Goal: Communication & Community: Answer question/provide support

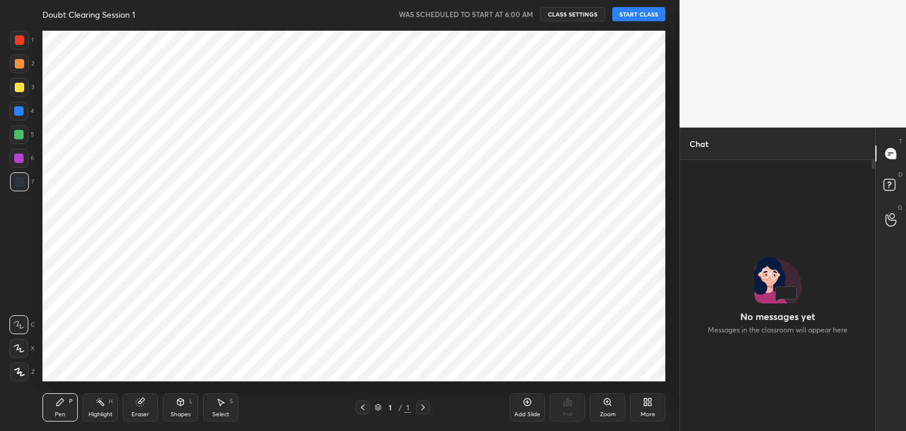
scroll to position [4, 4]
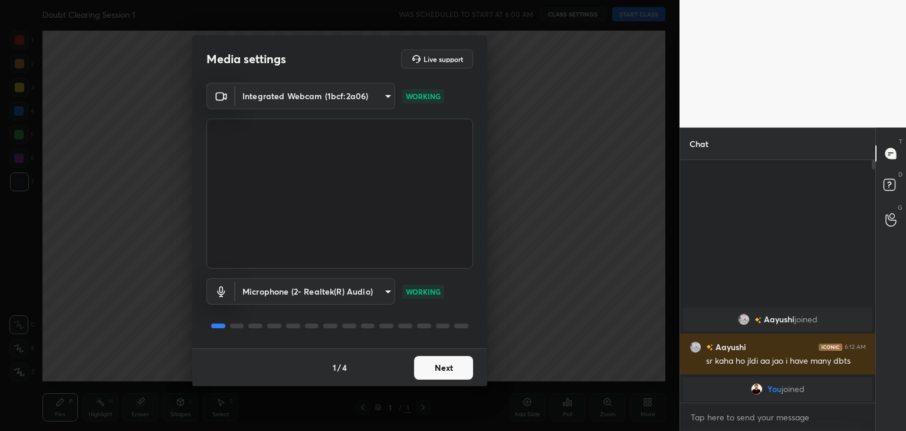
click at [469, 363] on button "Next" at bounding box center [443, 368] width 59 height 24
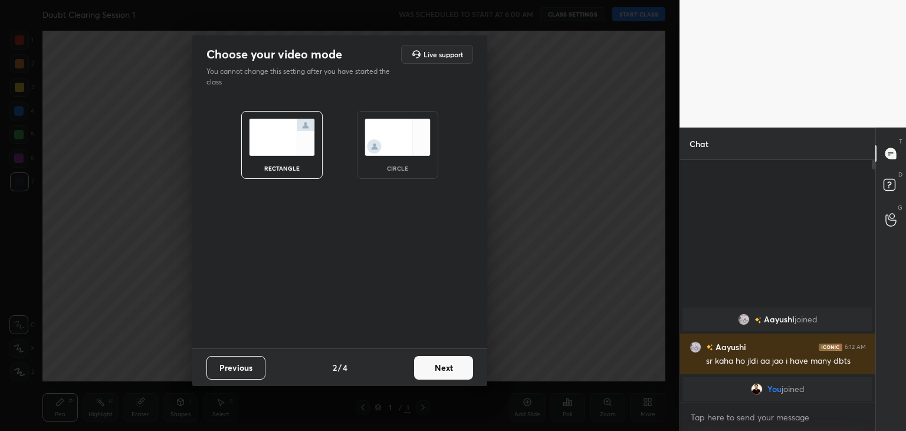
click at [415, 161] on div "circle" at bounding box center [397, 145] width 81 height 68
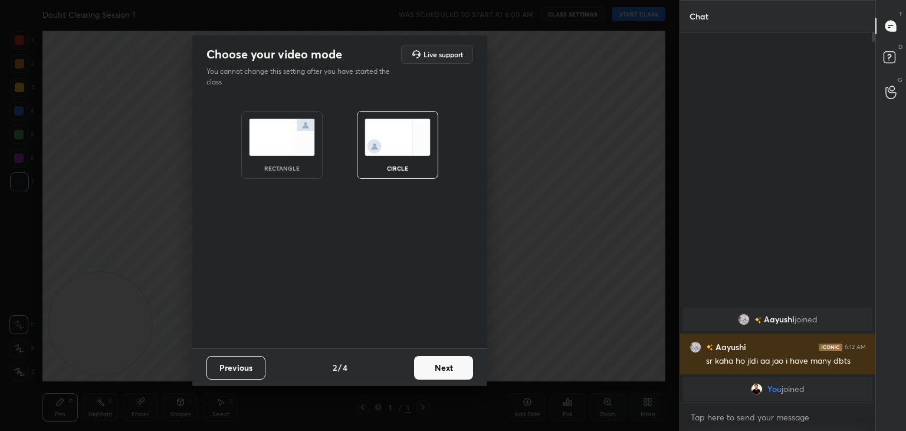
scroll to position [269, 192]
click at [444, 370] on button "Next" at bounding box center [443, 368] width 59 height 24
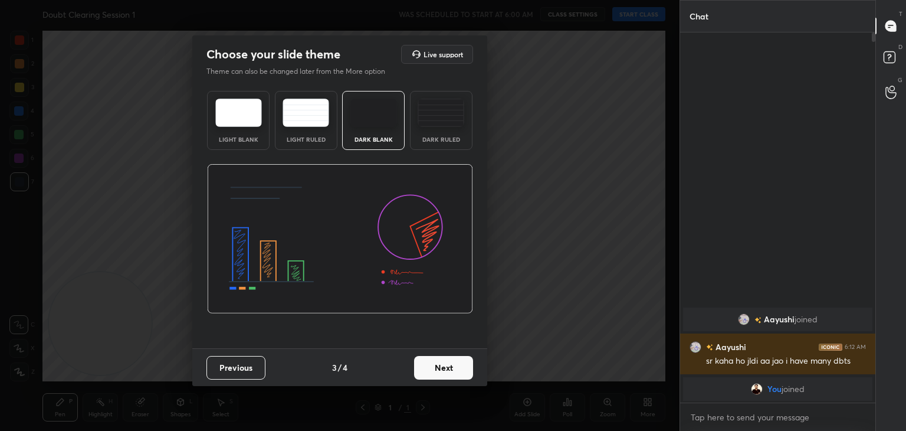
click at [442, 370] on button "Next" at bounding box center [443, 368] width 59 height 24
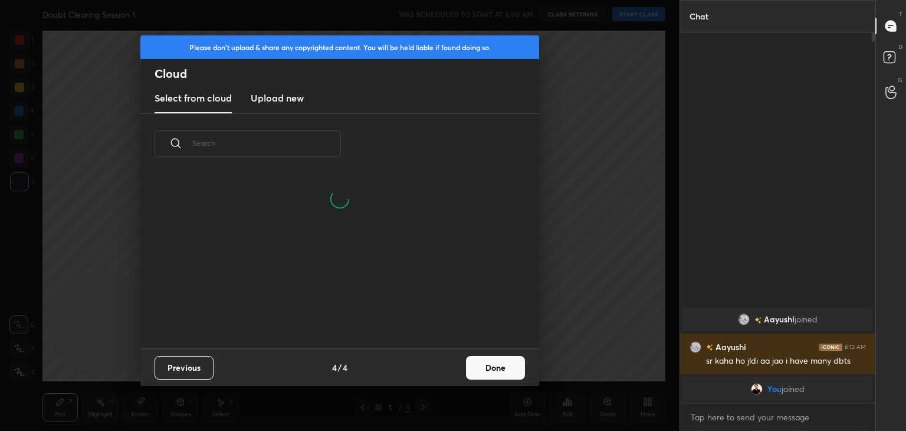
click at [490, 372] on button "Done" at bounding box center [495, 368] width 59 height 24
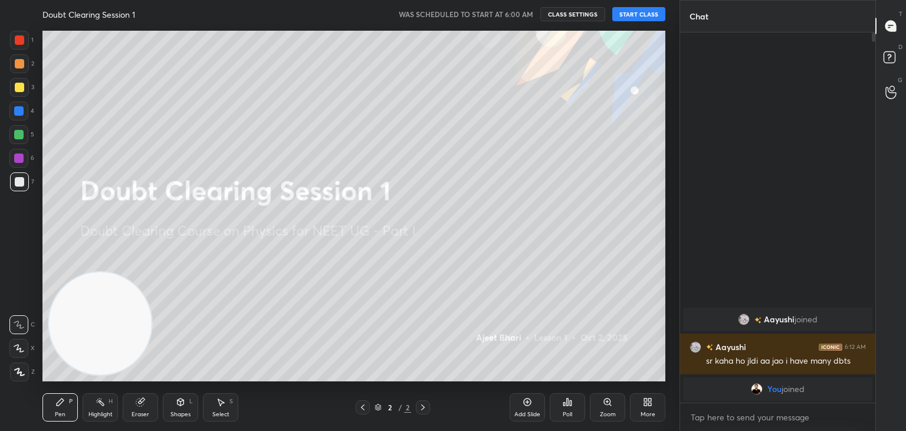
click at [630, 14] on button "START CLASS" at bounding box center [639, 14] width 53 height 14
click at [520, 8] on button "mute" at bounding box center [517, 14] width 42 height 14
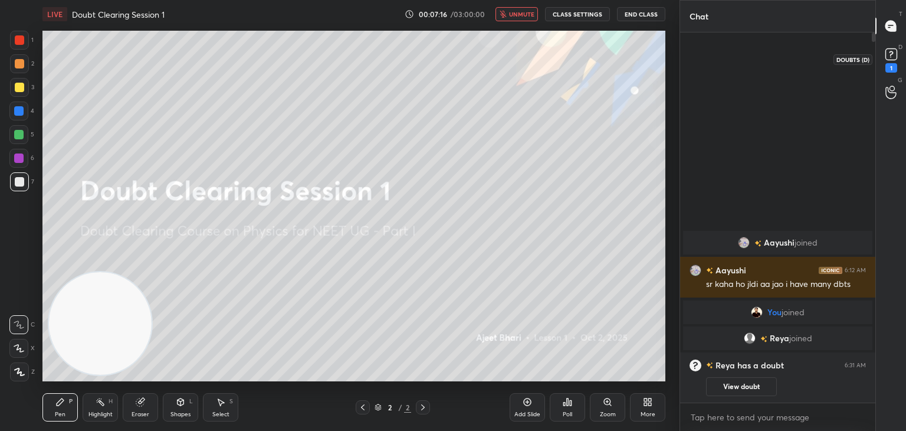
click at [893, 55] on rect at bounding box center [891, 54] width 11 height 11
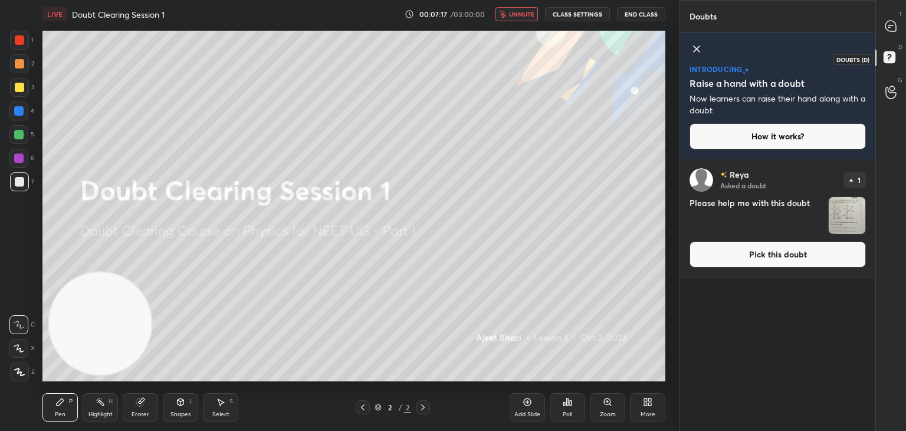
drag, startPoint x: 888, startPoint y: 62, endPoint x: 867, endPoint y: 97, distance: 41.0
click at [887, 64] on icon at bounding box center [891, 58] width 21 height 21
click at [850, 216] on img "grid" at bounding box center [847, 215] width 37 height 37
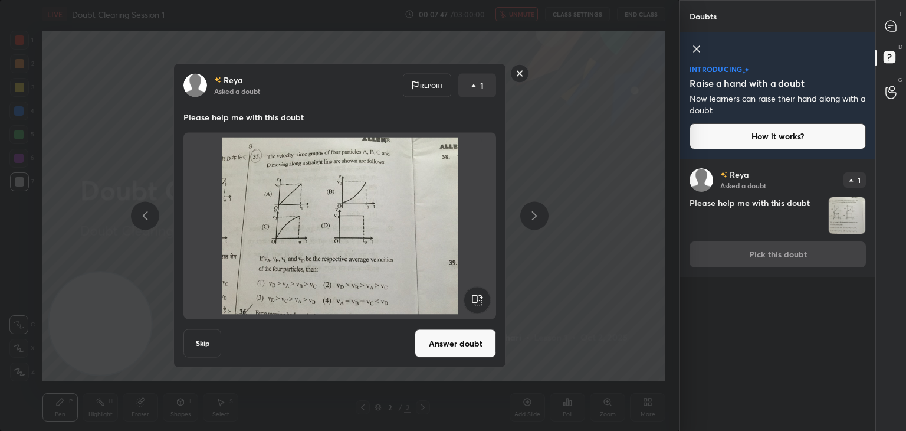
click at [388, 224] on img at bounding box center [340, 225] width 284 height 177
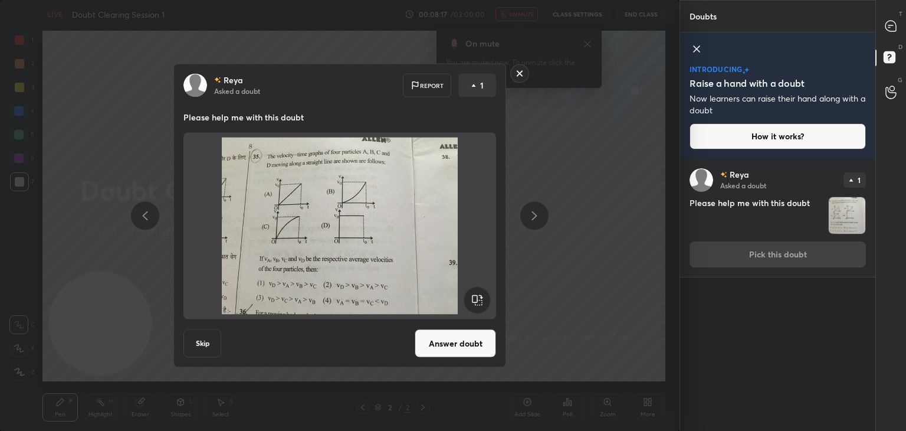
click at [388, 224] on img at bounding box center [340, 225] width 284 height 177
click at [661, 389] on div "[PERSON_NAME] Asked a doubt Report 1 Please help me with this doubt Skip Answer…" at bounding box center [340, 215] width 680 height 431
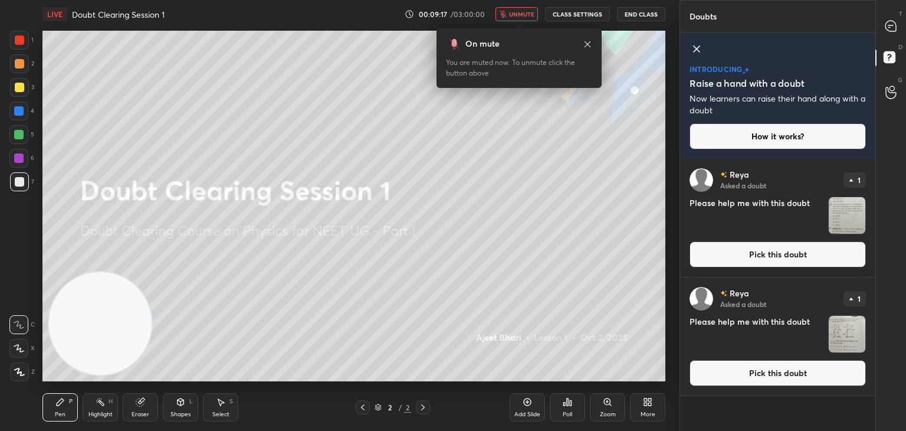
click at [661, 389] on div "Add Slide Poll Zoom More" at bounding box center [588, 407] width 156 height 66
click at [837, 212] on img "grid" at bounding box center [847, 215] width 37 height 37
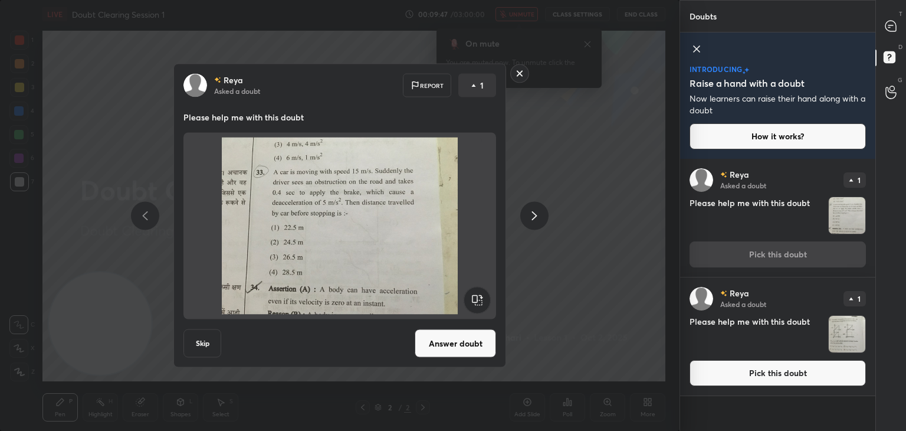
click at [459, 158] on img at bounding box center [340, 225] width 284 height 177
click at [371, 213] on img at bounding box center [340, 225] width 284 height 177
click at [457, 343] on button "Answer doubt" at bounding box center [455, 343] width 81 height 28
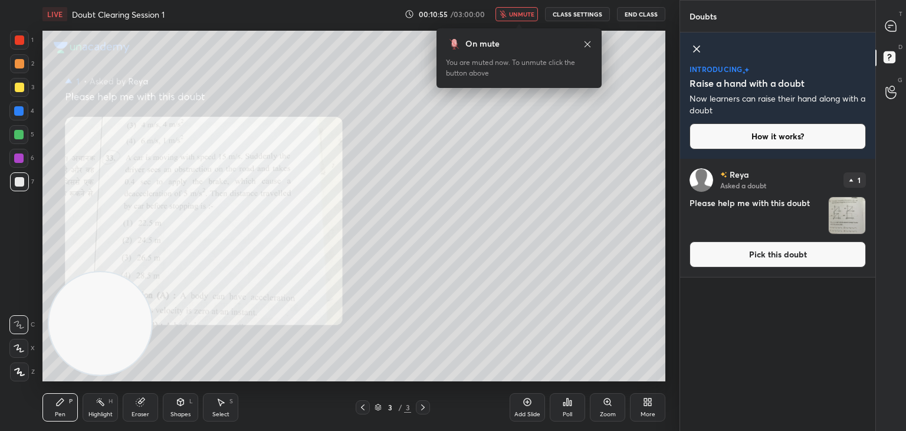
click at [510, 18] on button "unmute" at bounding box center [517, 14] width 42 height 14
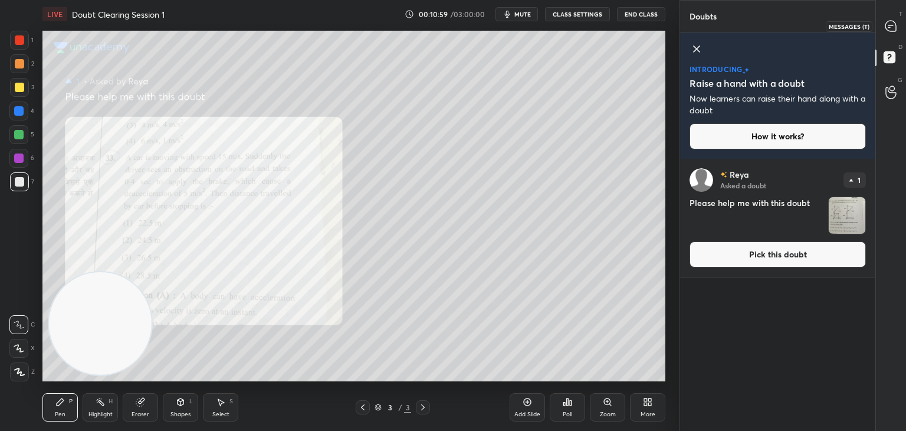
click at [889, 29] on icon at bounding box center [891, 26] width 11 height 11
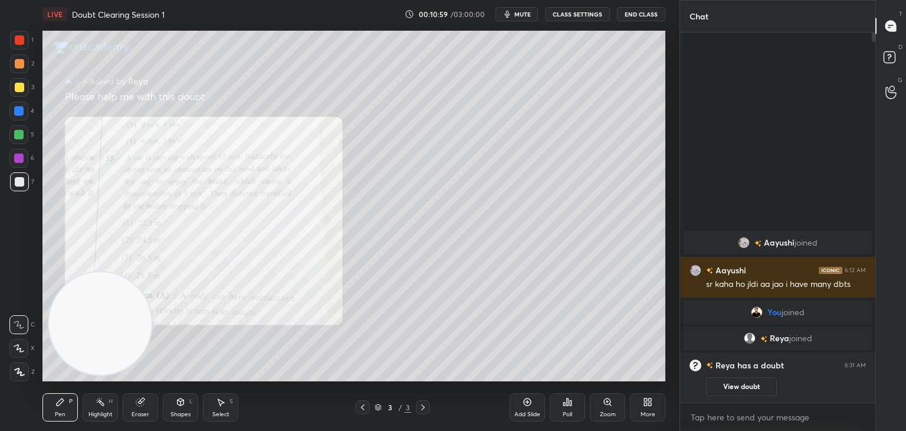
scroll to position [366, 192]
click at [26, 340] on div at bounding box center [18, 348] width 19 height 19
click at [515, 14] on button "mute" at bounding box center [517, 14] width 42 height 14
click at [888, 67] on icon at bounding box center [891, 58] width 21 height 21
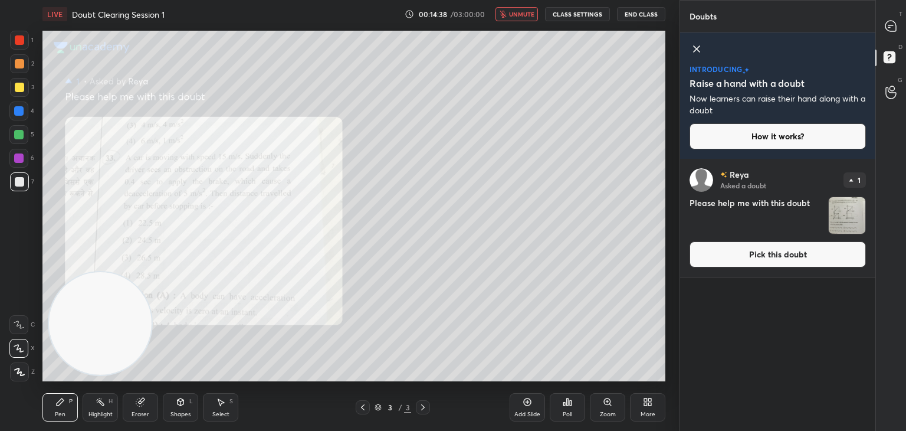
click at [844, 217] on img "grid" at bounding box center [847, 215] width 37 height 37
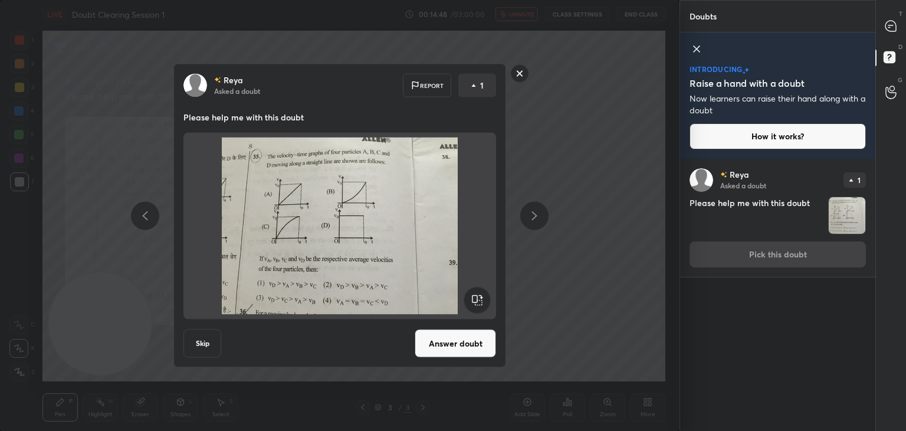
click at [381, 225] on img at bounding box center [340, 225] width 284 height 177
click at [890, 29] on icon at bounding box center [891, 26] width 11 height 11
type textarea "x"
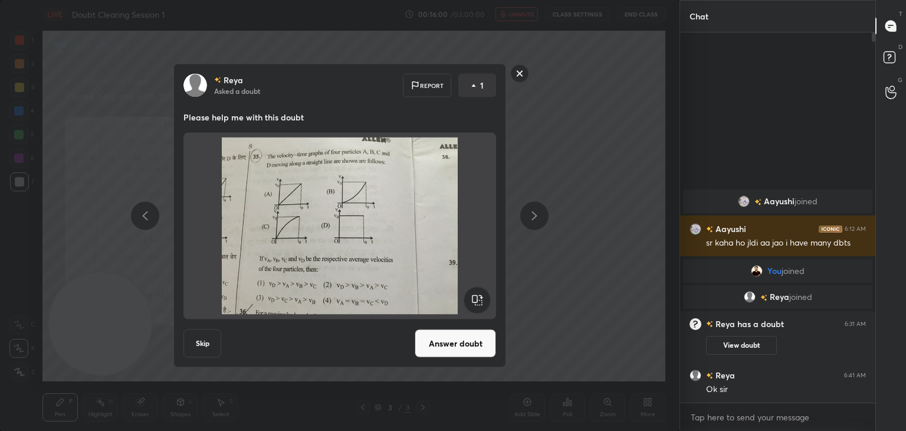
click at [447, 337] on button "Answer doubt" at bounding box center [455, 343] width 81 height 28
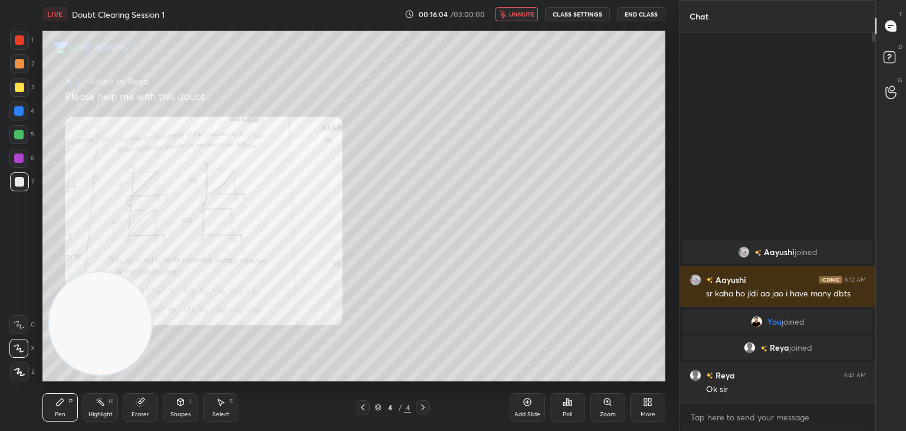
click at [528, 12] on span "unmute" at bounding box center [521, 14] width 25 height 8
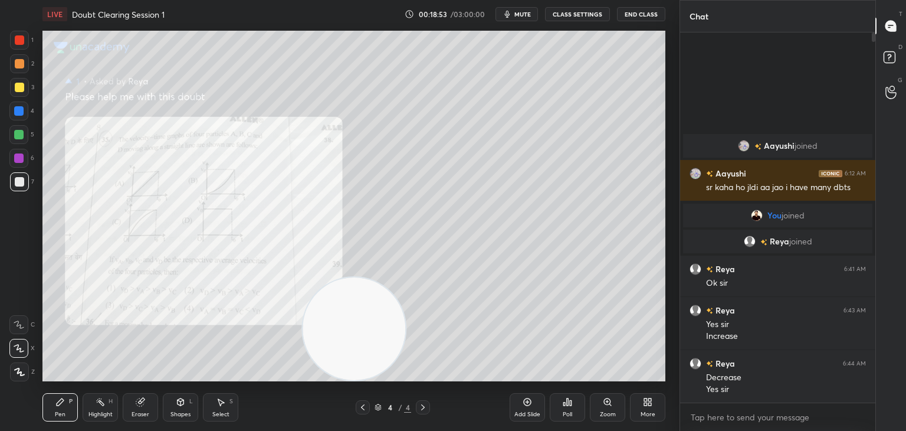
click at [20, 40] on div at bounding box center [19, 39] width 9 height 9
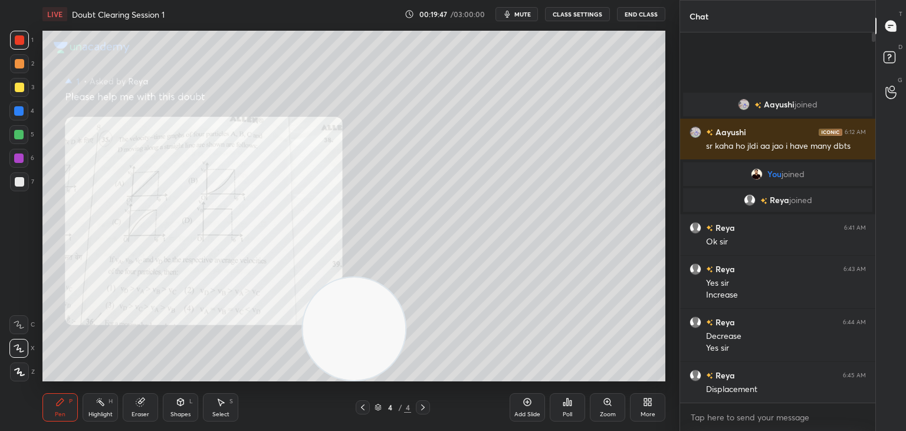
click at [399, 279] on video at bounding box center [354, 328] width 103 height 103
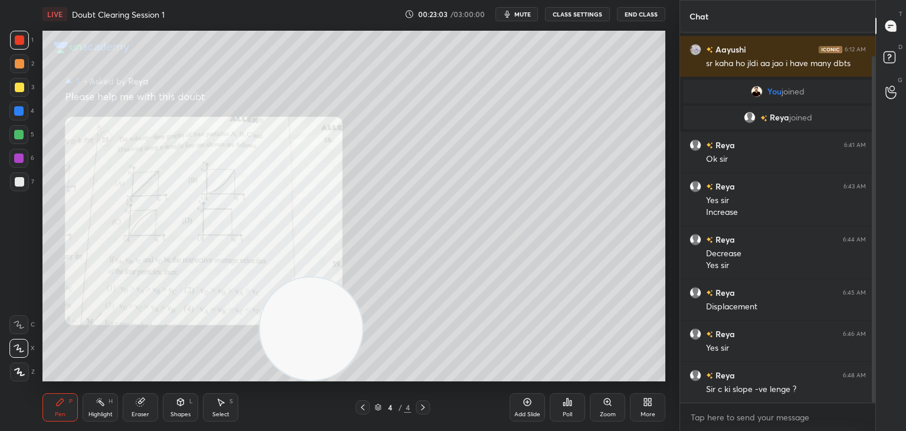
scroll to position [66, 0]
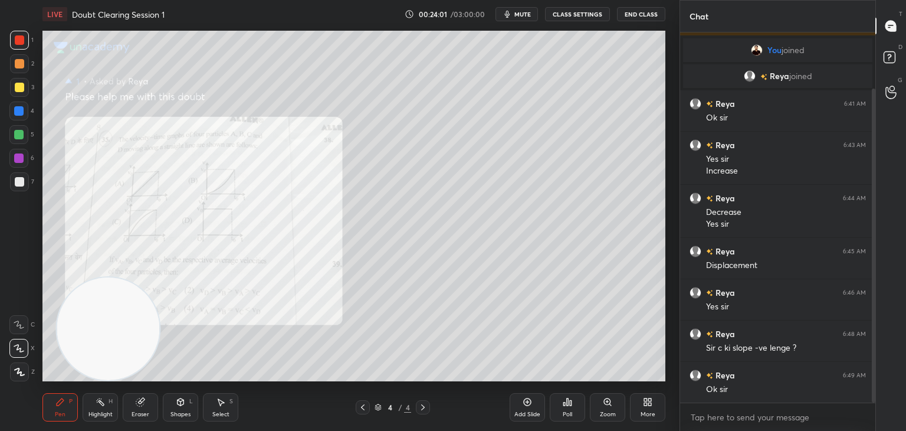
click at [117, 324] on video at bounding box center [108, 328] width 103 height 103
click at [366, 409] on icon at bounding box center [362, 406] width 9 height 9
click at [362, 409] on icon at bounding box center [362, 406] width 9 height 9
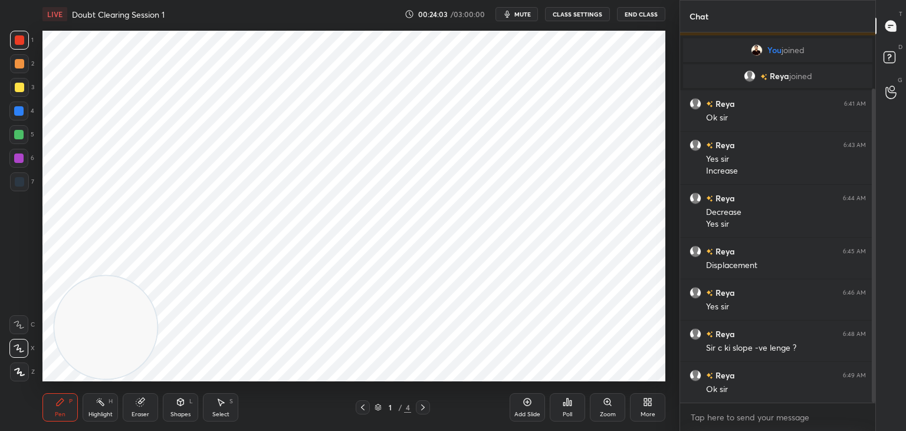
click at [418, 407] on icon at bounding box center [422, 406] width 9 height 9
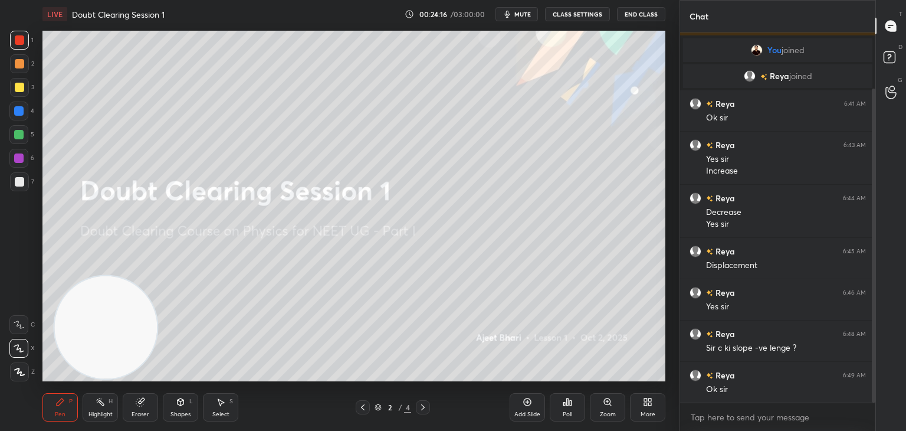
click at [519, 12] on span "mute" at bounding box center [523, 14] width 17 height 8
click at [576, 11] on button "CLASS SETTINGS" at bounding box center [577, 14] width 65 height 14
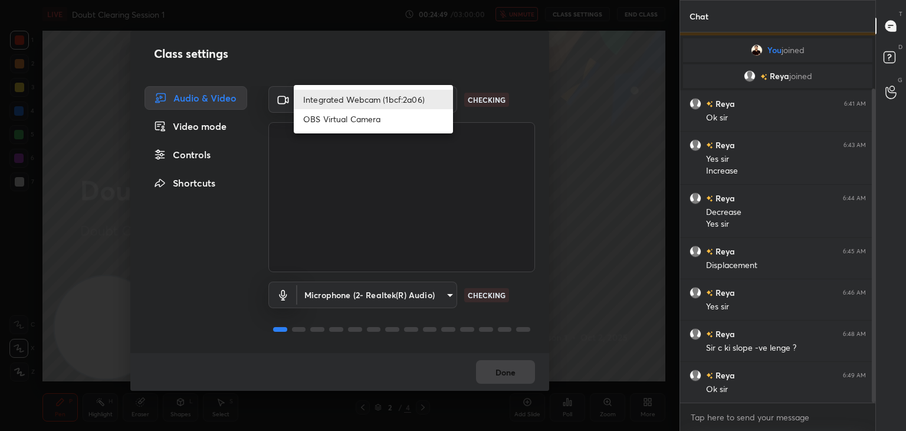
click at [427, 99] on li "Integrated Webcam (1bcf:2a06)" at bounding box center [373, 99] width 159 height 19
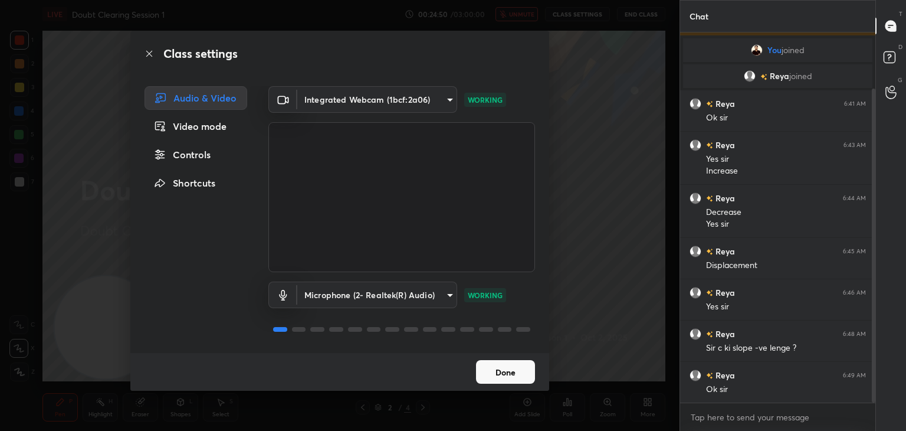
click at [408, 97] on body "1 2 3 4 5 6 7 C X Z C X Z E E Erase all H H LIVE Doubt Clearing Session 1 00:24…" at bounding box center [453, 215] width 906 height 431
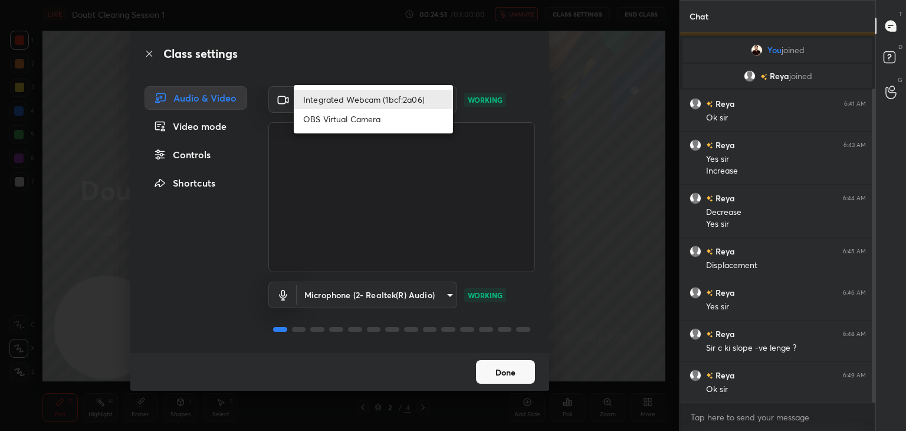
click at [405, 119] on li "OBS Virtual Camera" at bounding box center [373, 118] width 159 height 19
type input "b76c3144c792fd41ae7a570a138c9ab7c75cf6332d7c750e5666e3de5806be85"
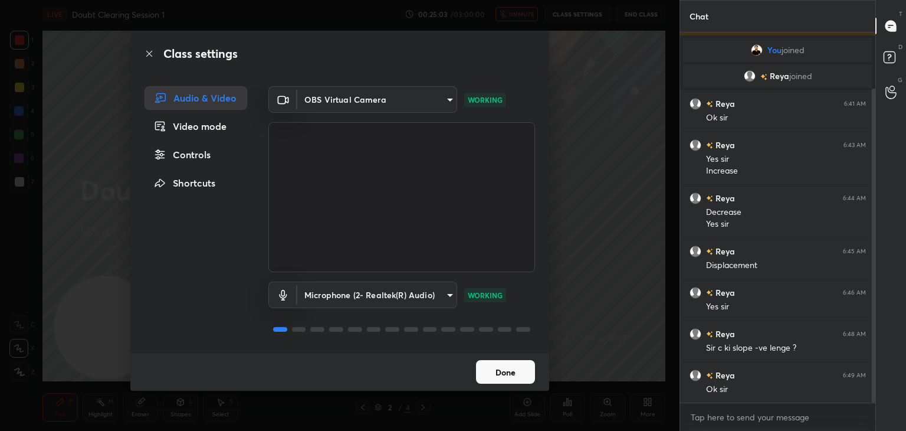
click at [424, 293] on body "1 2 3 4 5 6 7 C X Z C X Z E E Erase all H H LIVE Doubt Clearing Session 1 00:25…" at bounding box center [453, 215] width 906 height 431
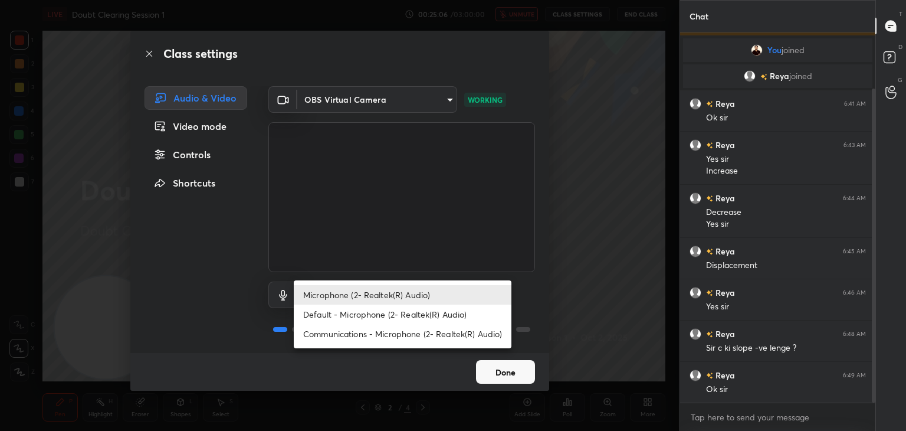
click at [425, 290] on li "Microphone (2- Realtek(R) Audio)" at bounding box center [403, 294] width 218 height 19
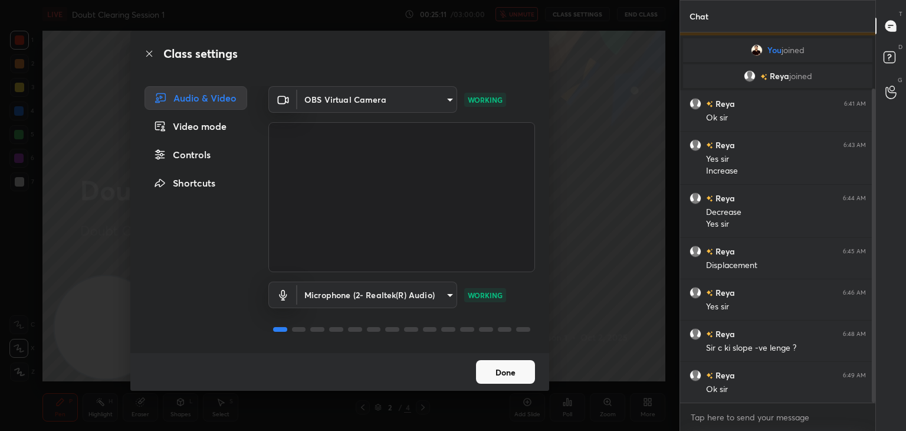
click at [506, 371] on button "Done" at bounding box center [505, 372] width 59 height 24
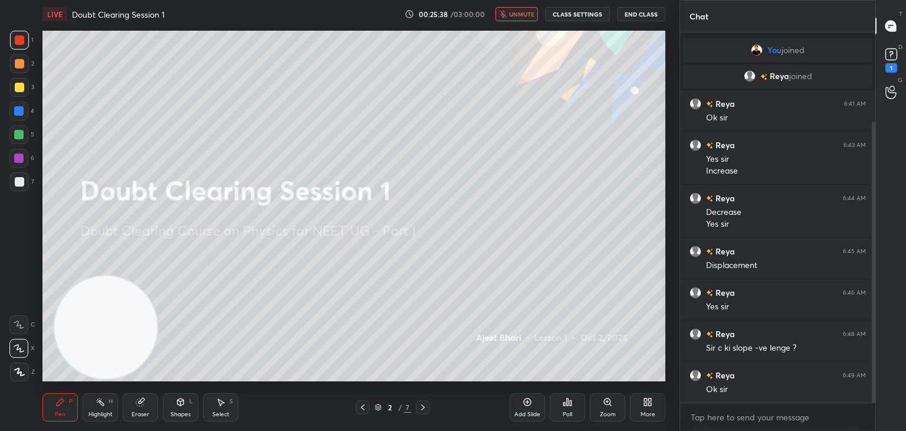
scroll to position [117, 0]
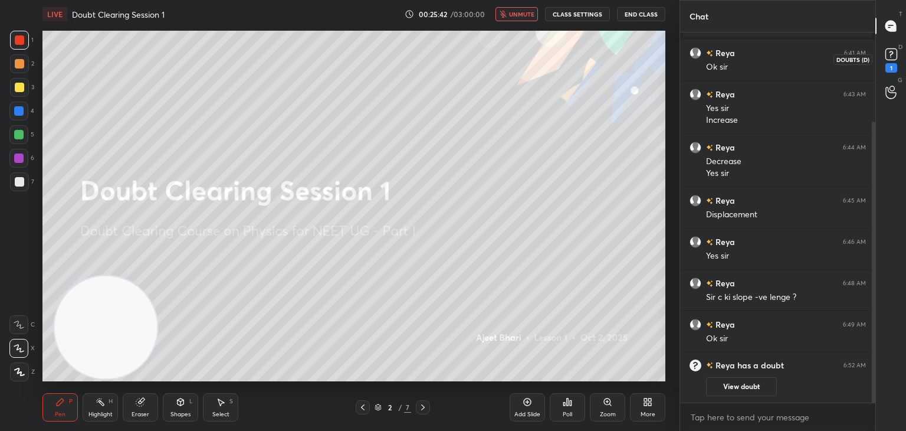
click at [892, 57] on rect at bounding box center [891, 54] width 11 height 11
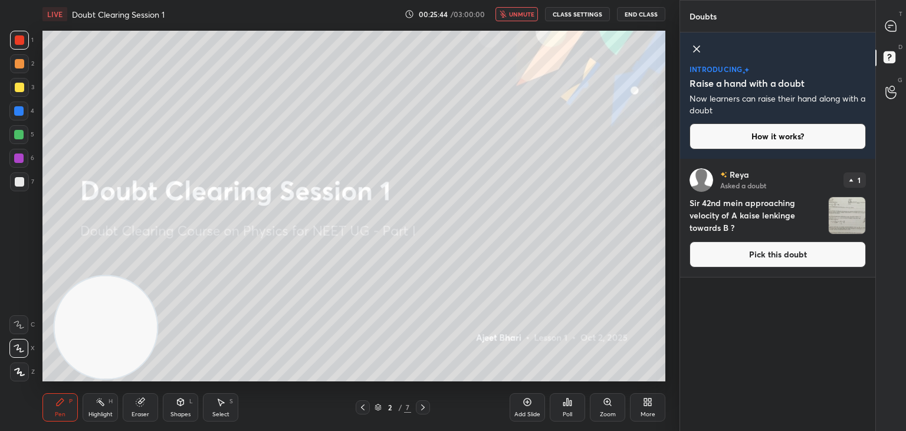
click at [833, 211] on img "grid" at bounding box center [847, 215] width 37 height 37
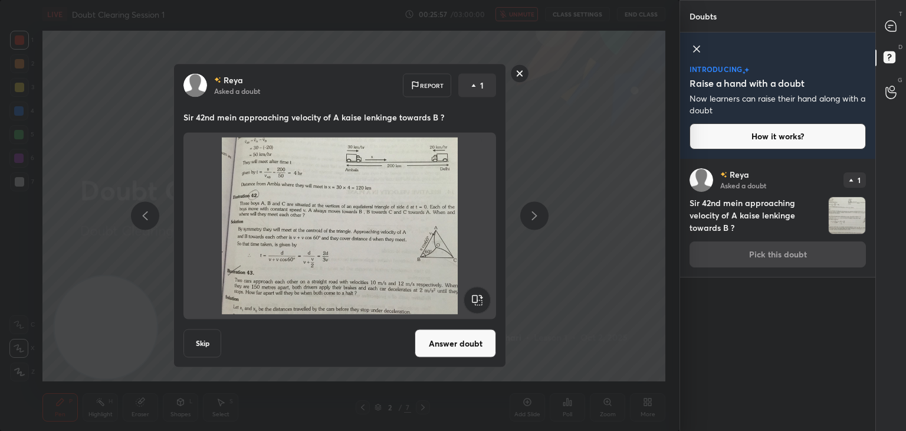
click at [526, 76] on rect at bounding box center [520, 73] width 18 height 18
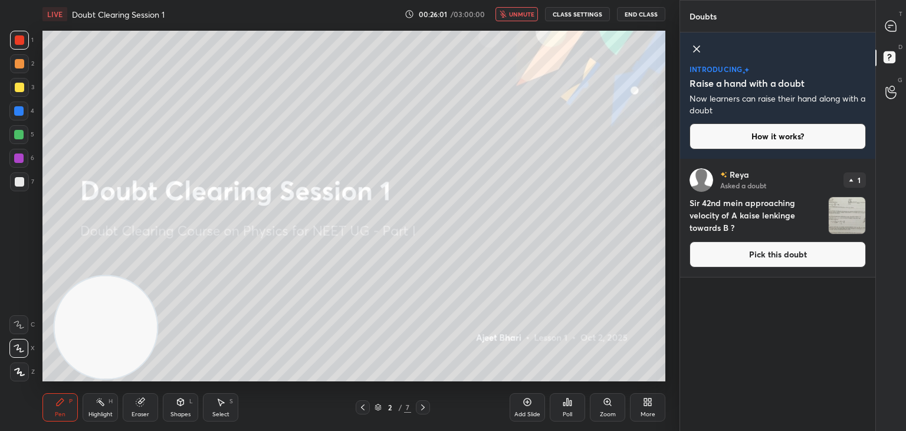
click at [582, 14] on button "CLASS SETTINGS" at bounding box center [577, 14] width 65 height 14
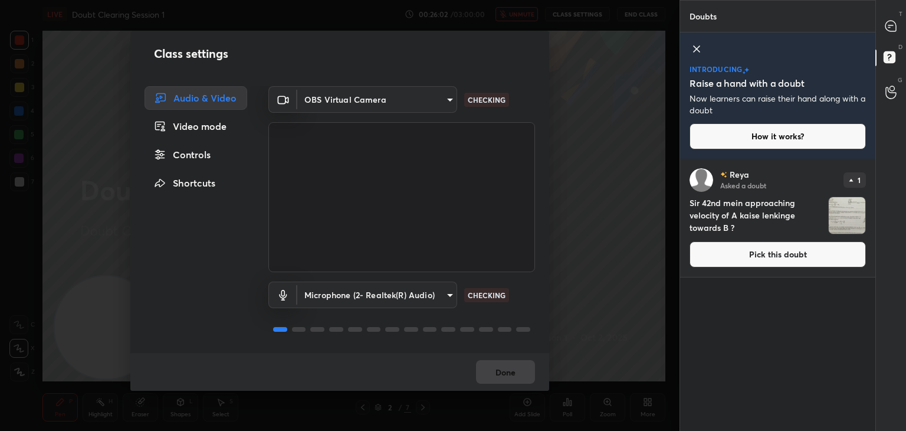
click at [418, 99] on body "1 2 3 4 5 6 7 C X Z C X Z E E Erase all H H LIVE Doubt Clearing Session 1 00:26…" at bounding box center [453, 215] width 906 height 431
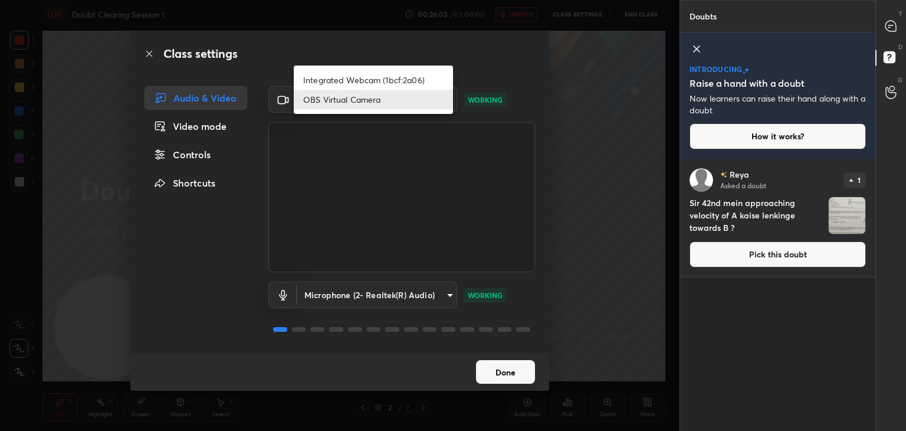
click at [397, 77] on li "Integrated Webcam (1bcf:2a06)" at bounding box center [373, 79] width 159 height 19
type input "750209267caf340a308ace953e223cf4b00c7160f4b872df2e7e645a72c03988"
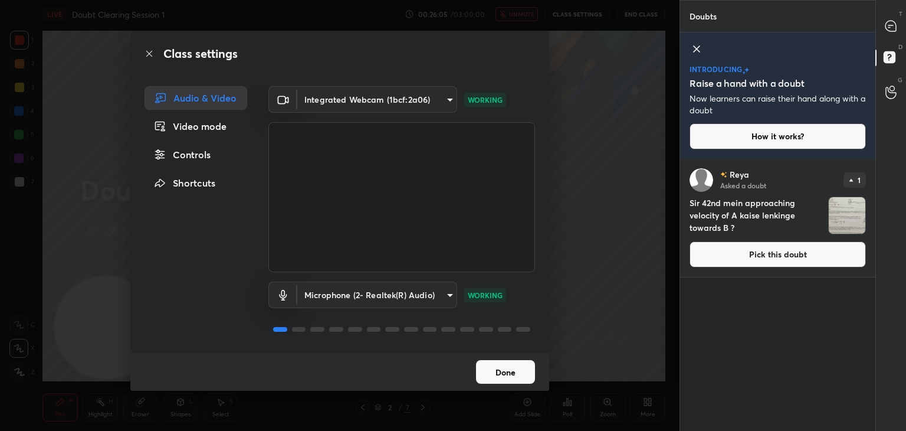
click at [507, 371] on button "Done" at bounding box center [505, 372] width 59 height 24
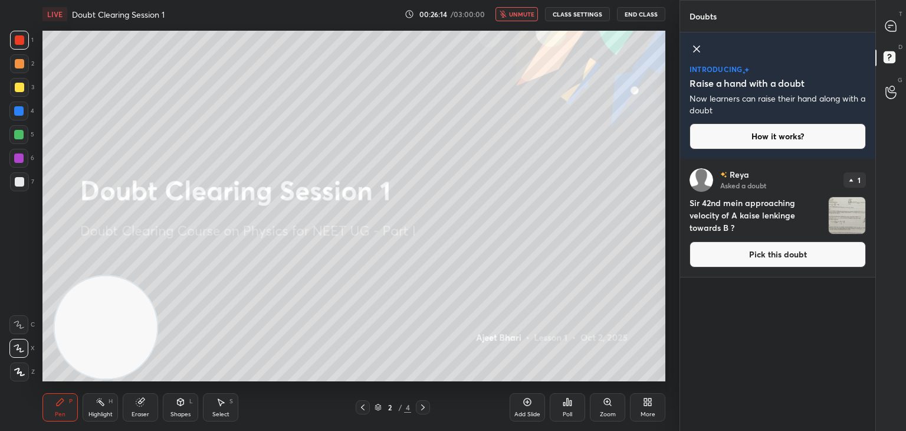
click at [842, 215] on img "grid" at bounding box center [847, 215] width 37 height 37
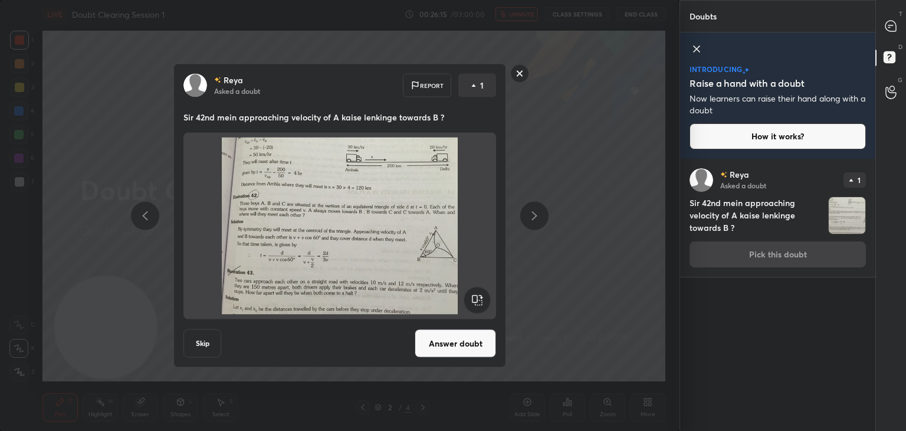
click at [475, 345] on button "Answer doubt" at bounding box center [455, 343] width 81 height 28
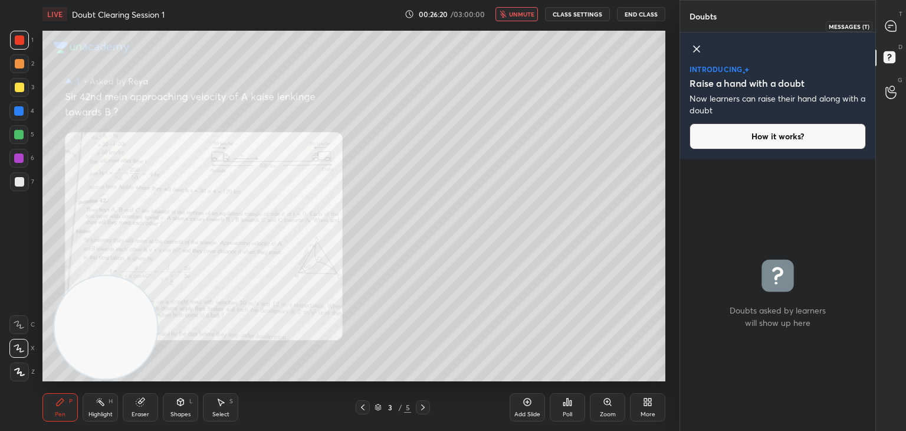
click at [886, 34] on div at bounding box center [892, 25] width 24 height 21
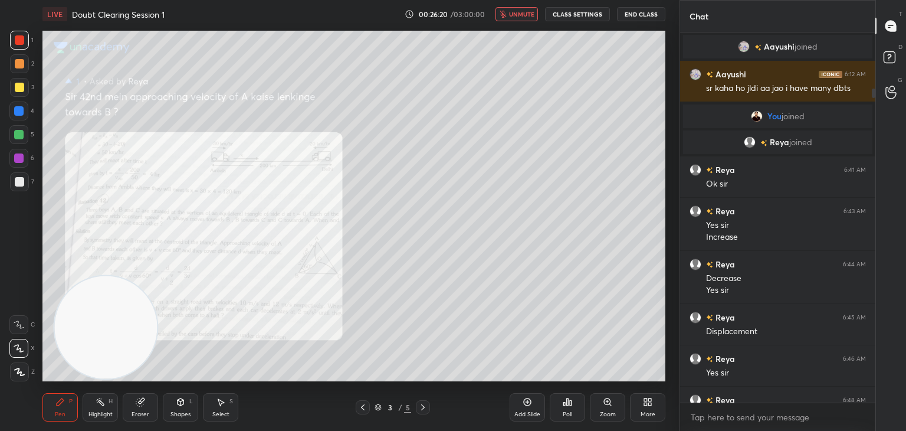
scroll to position [366, 192]
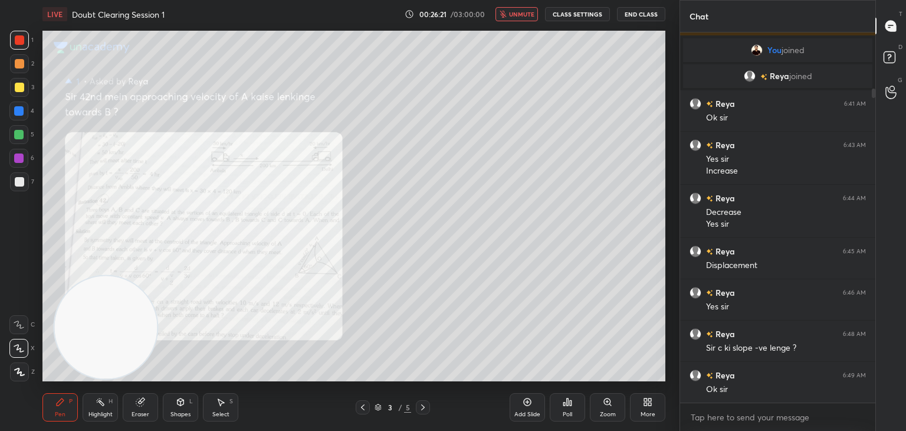
click at [527, 14] on span "unmute" at bounding box center [521, 14] width 25 height 8
click at [601, 409] on div "Zoom" at bounding box center [607, 407] width 35 height 28
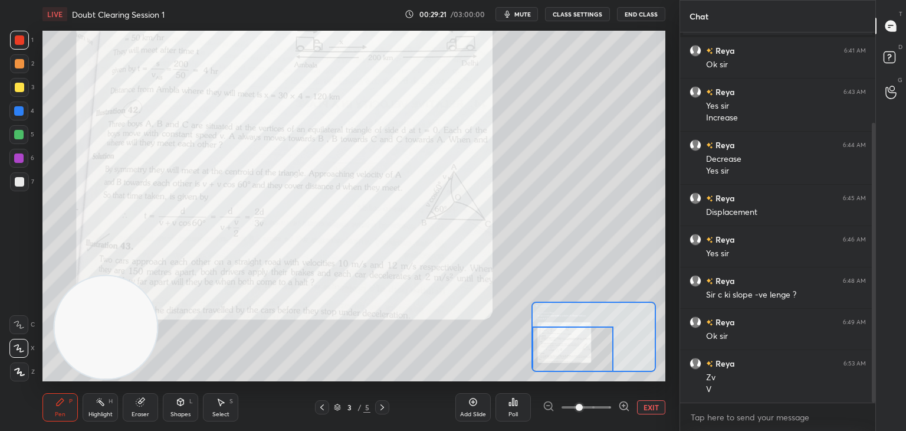
scroll to position [161, 0]
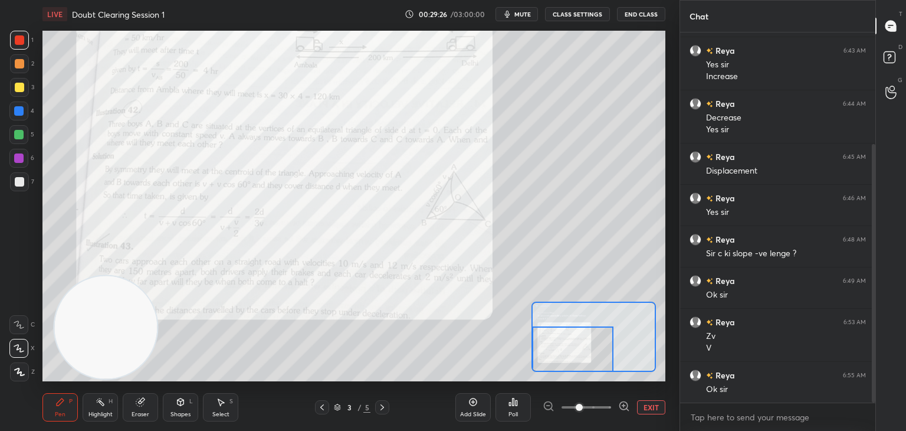
click at [143, 402] on icon at bounding box center [140, 401] width 9 height 9
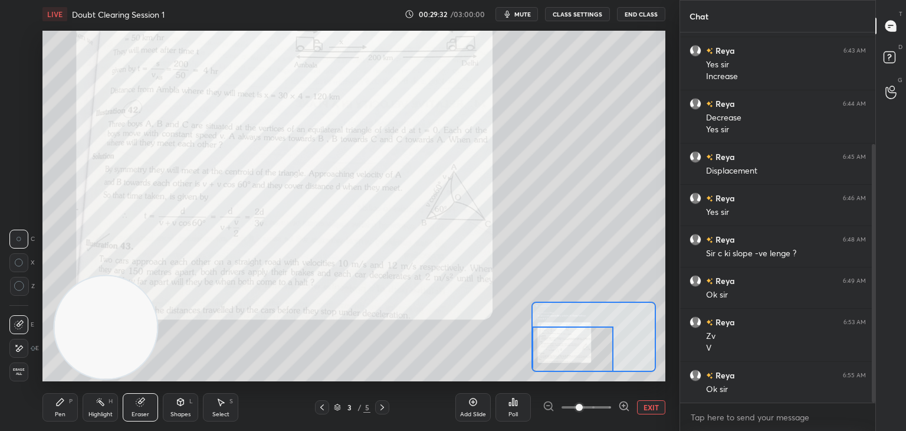
click at [71, 407] on div "Pen P" at bounding box center [59, 407] width 35 height 28
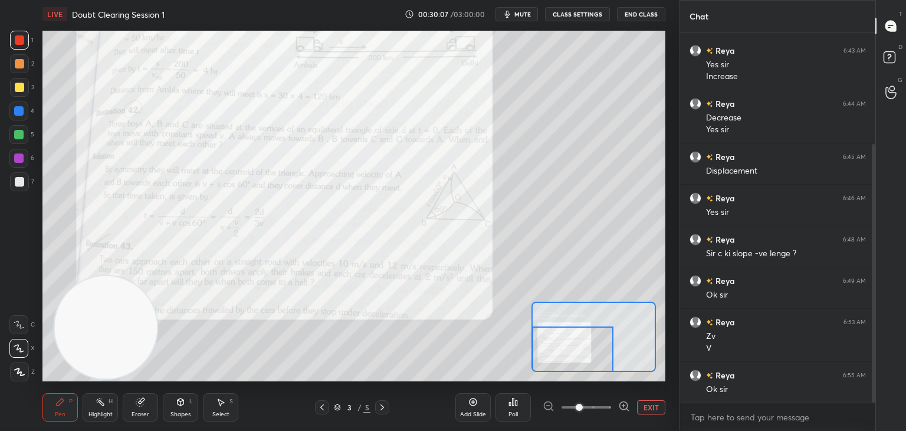
scroll to position [202, 0]
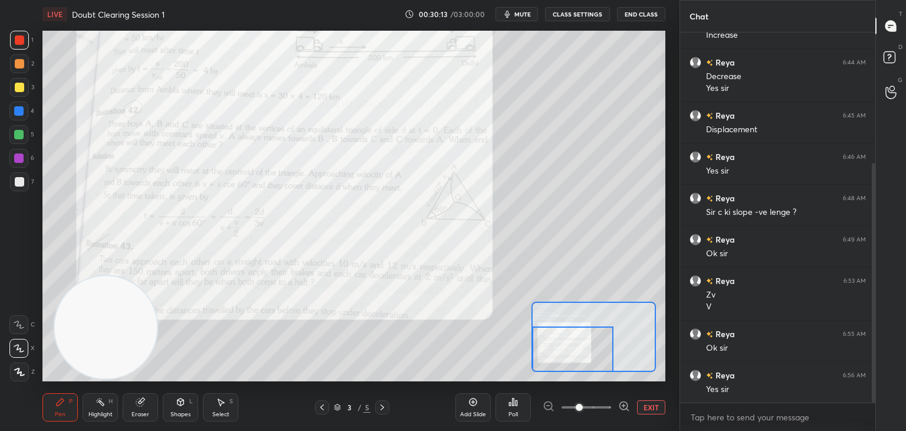
click at [515, 14] on button "mute" at bounding box center [517, 14] width 42 height 14
click at [651, 404] on button "EXIT" at bounding box center [651, 407] width 28 height 14
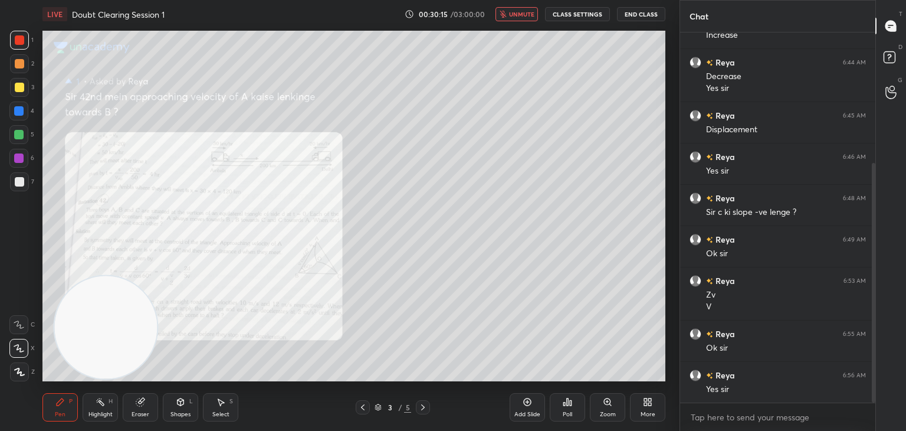
click at [361, 407] on icon at bounding box center [362, 406] width 9 height 9
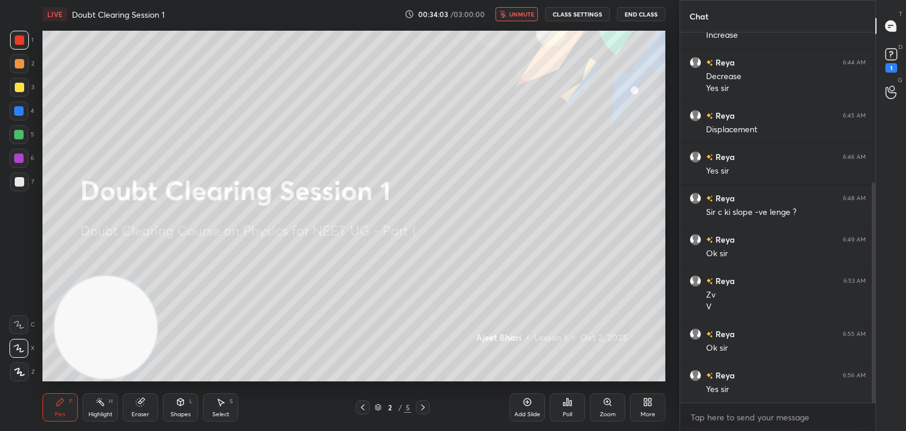
scroll to position [253, 0]
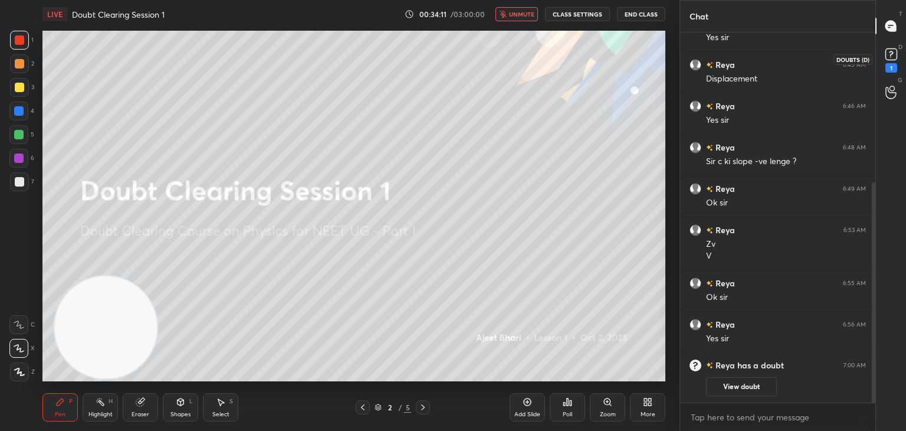
click at [887, 64] on div "1" at bounding box center [892, 67] width 12 height 9
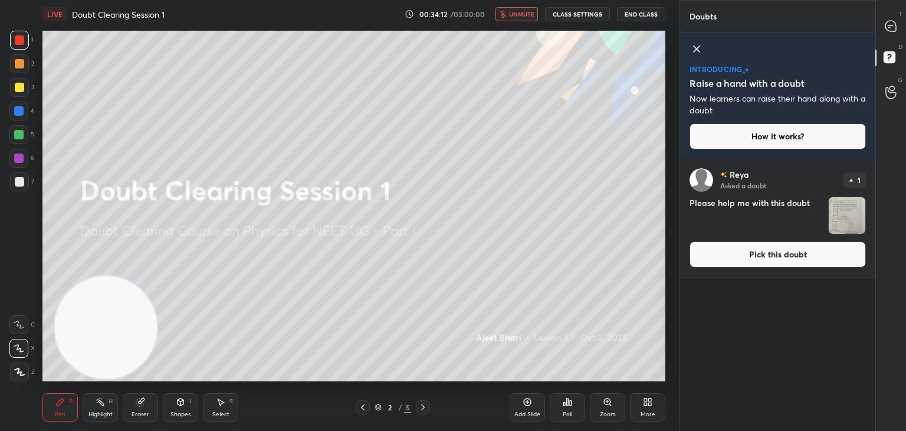
click at [843, 205] on img "grid" at bounding box center [847, 215] width 37 height 37
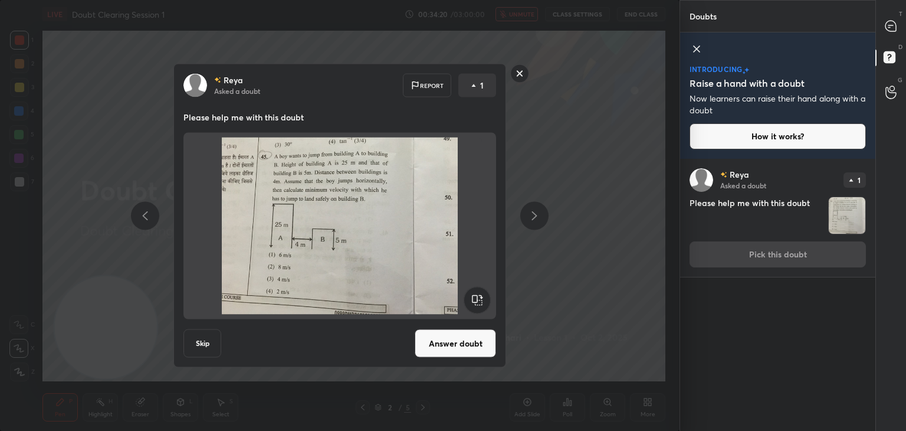
click at [419, 215] on img at bounding box center [340, 225] width 284 height 177
click at [469, 343] on button "Answer doubt" at bounding box center [455, 343] width 81 height 28
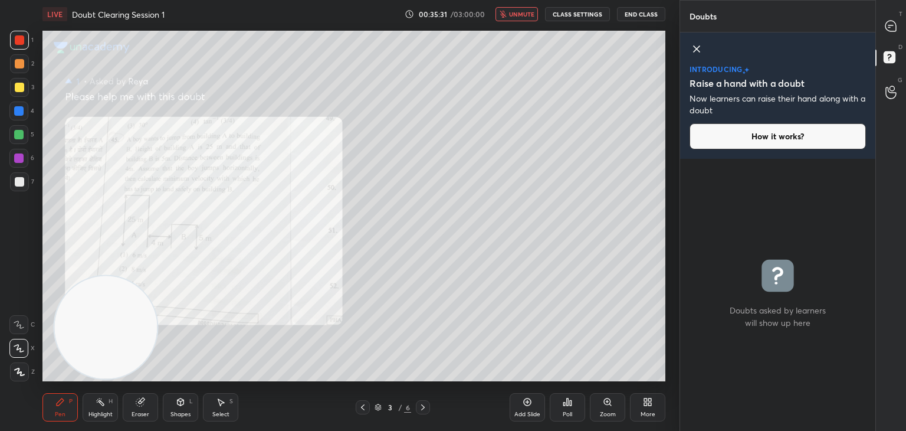
click at [520, 15] on span "unmute" at bounding box center [521, 14] width 25 height 8
click at [895, 34] on div at bounding box center [892, 25] width 24 height 21
type textarea "x"
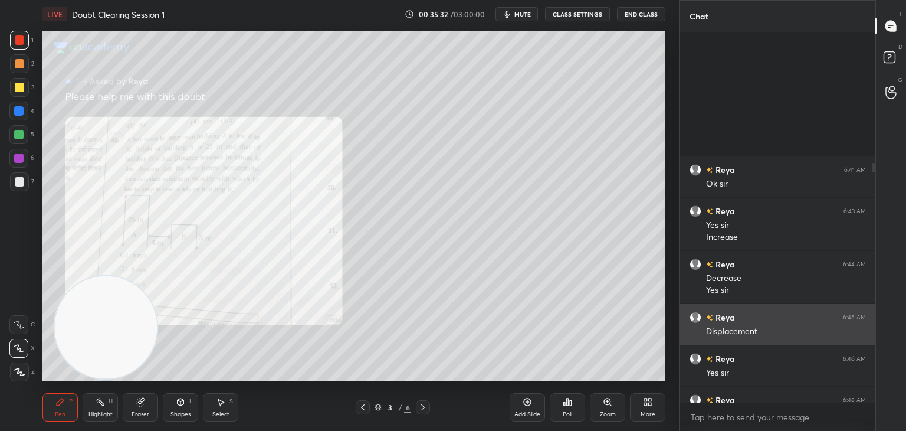
scroll to position [366, 192]
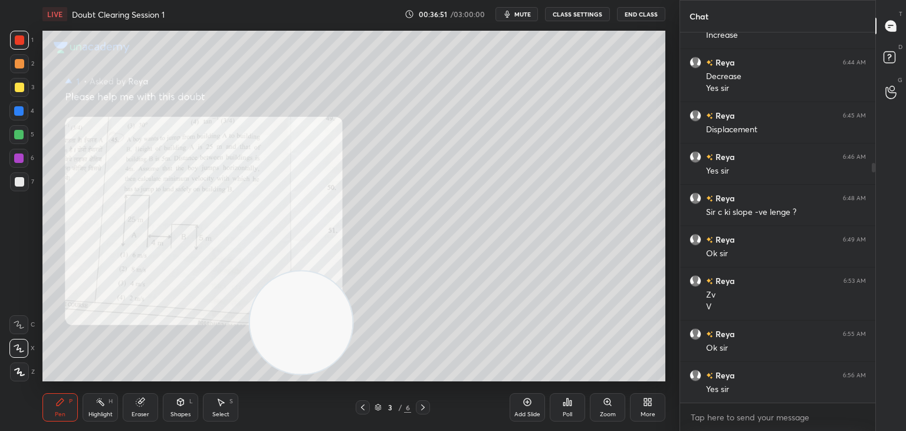
click at [257, 296] on video at bounding box center [301, 322] width 103 height 103
click at [528, 10] on span "mute" at bounding box center [523, 14] width 17 height 8
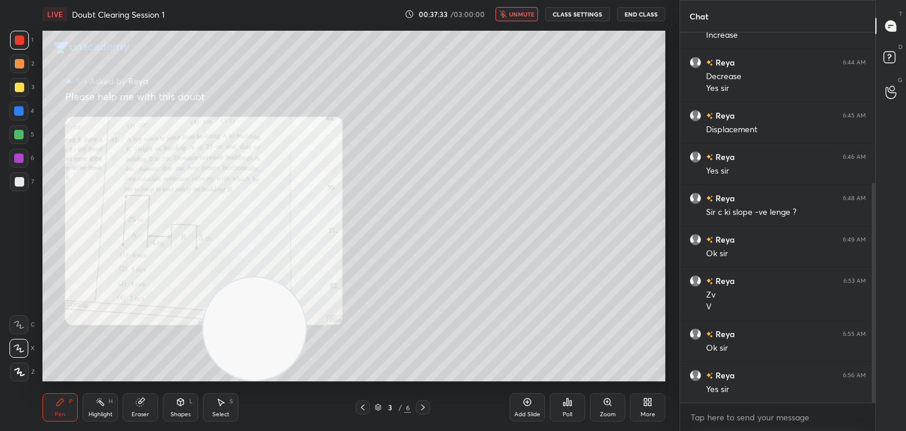
scroll to position [254, 0]
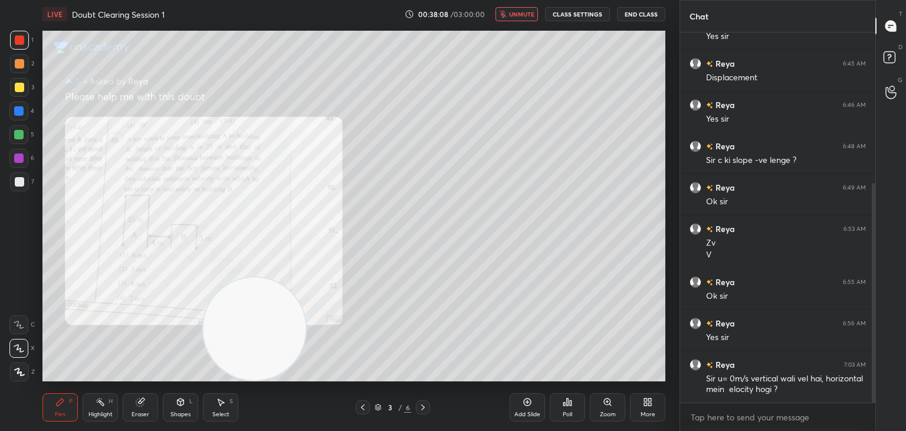
click at [523, 5] on div "LIVE Doubt Clearing Session 1 00:38:08 / 03:00:00 unmute CLASS SETTINGS End Cla…" at bounding box center [353, 14] width 623 height 28
click at [523, 17] on span "unmute" at bounding box center [521, 14] width 25 height 8
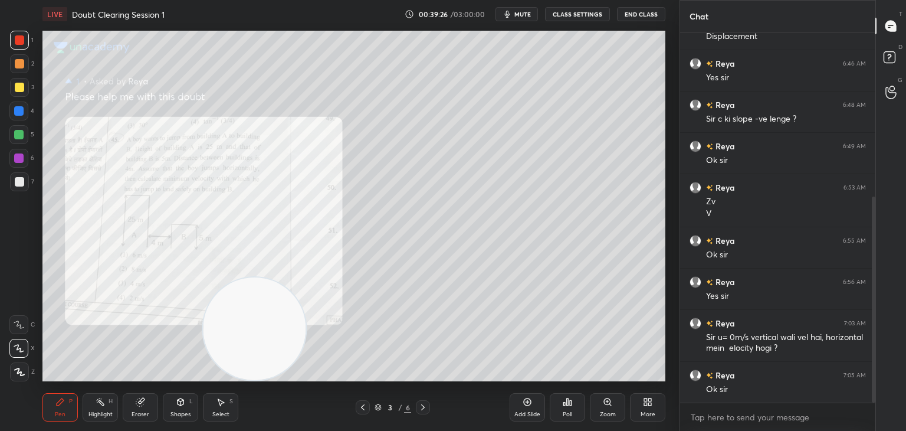
click at [525, 15] on span "mute" at bounding box center [523, 14] width 17 height 8
click at [366, 403] on icon at bounding box center [362, 406] width 9 height 9
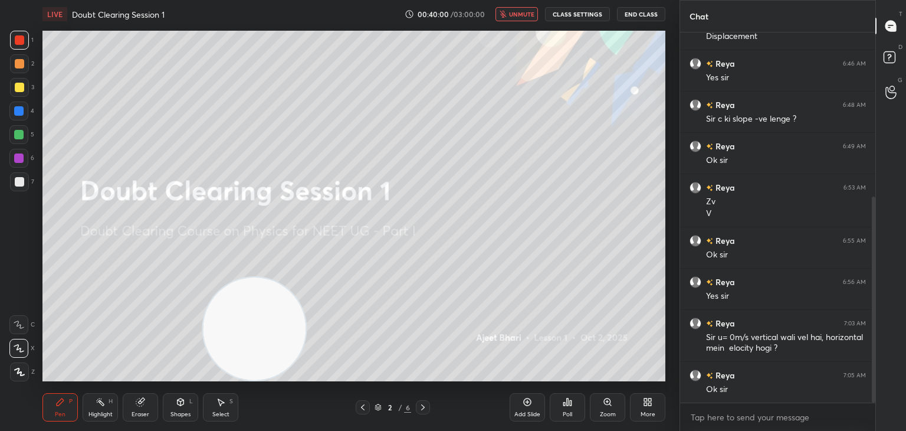
click at [15, 185] on div at bounding box center [19, 181] width 9 height 9
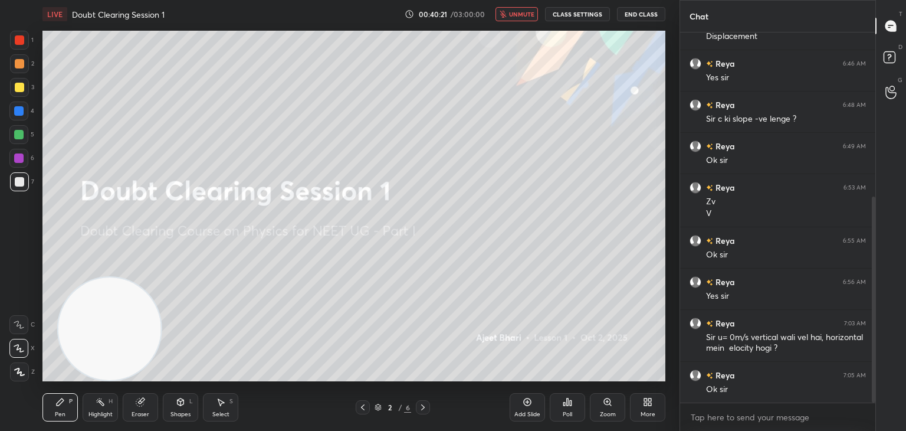
click at [506, 12] on icon "button" at bounding box center [503, 14] width 6 height 7
click at [423, 407] on icon at bounding box center [422, 406] width 9 height 9
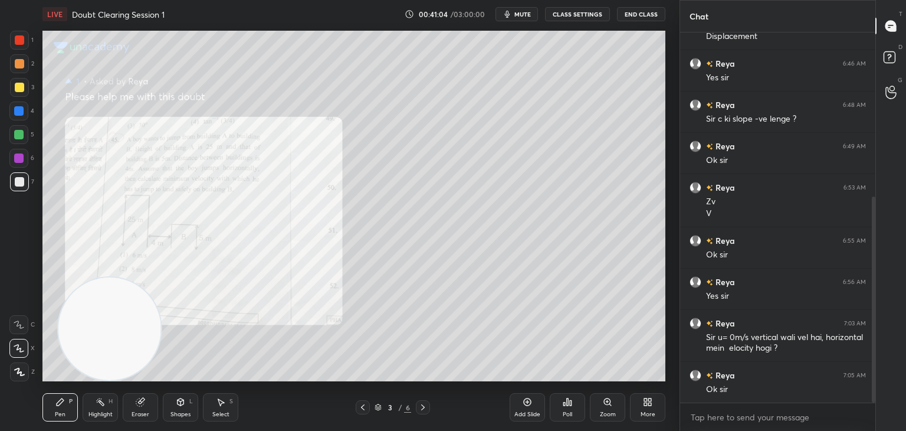
click at [529, 11] on span "mute" at bounding box center [523, 14] width 17 height 8
click at [359, 405] on icon at bounding box center [362, 406] width 9 height 9
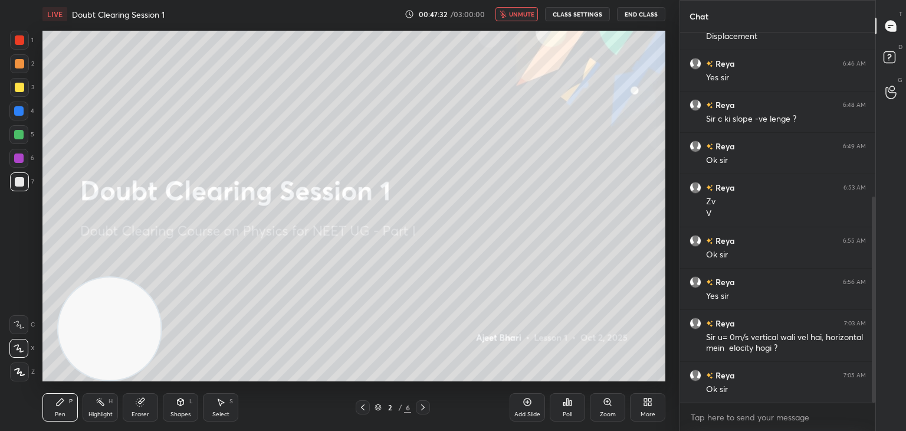
click at [583, 13] on button "CLASS SETTINGS" at bounding box center [577, 14] width 65 height 14
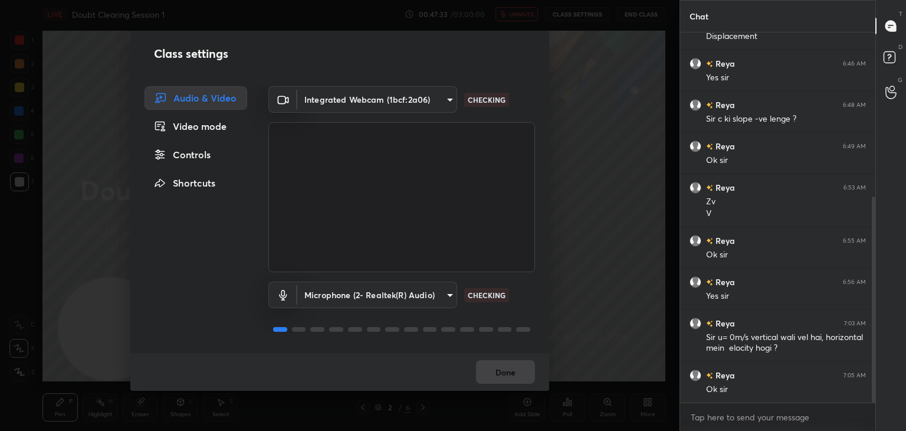
click at [418, 102] on body "1 2 3 4 5 6 7 C X Z C X Z E E Erase all H H LIVE Doubt Clearing Session 1 00:47…" at bounding box center [453, 215] width 906 height 431
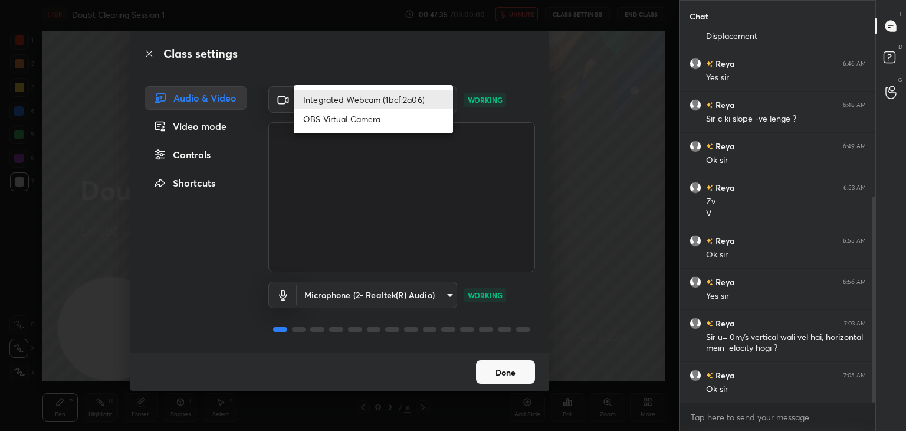
click at [381, 123] on li "OBS Virtual Camera" at bounding box center [373, 118] width 159 height 19
type input "b76c3144c792fd41ae7a570a138c9ab7c75cf6332d7c750e5666e3de5806be85"
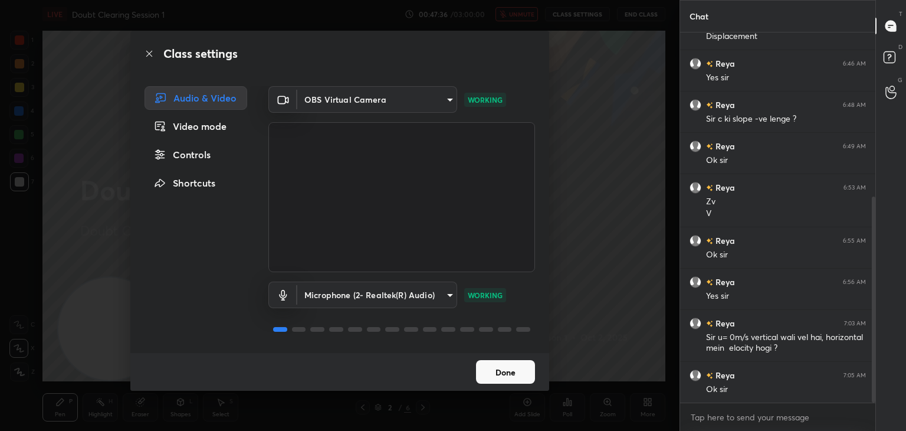
click at [502, 376] on button "Done" at bounding box center [505, 372] width 59 height 24
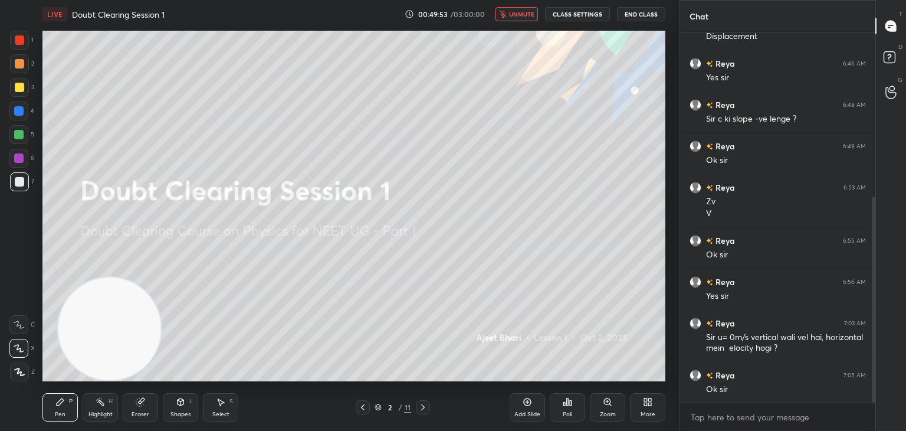
click at [579, 12] on button "CLASS SETTINGS" at bounding box center [577, 14] width 65 height 14
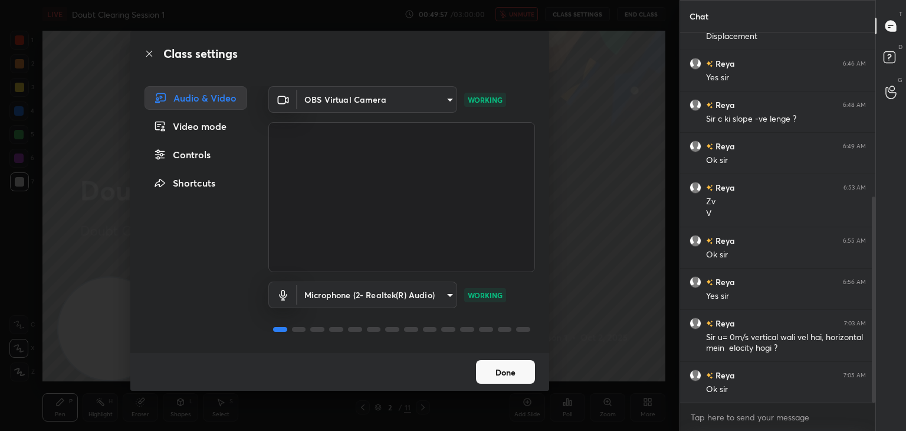
click at [207, 156] on div "Controls" at bounding box center [196, 155] width 103 height 24
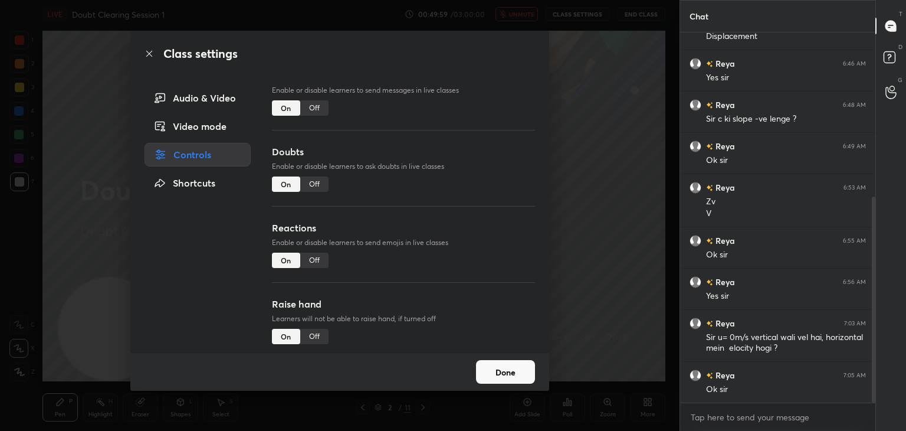
scroll to position [19, 0]
click at [312, 107] on div "Off" at bounding box center [314, 106] width 28 height 15
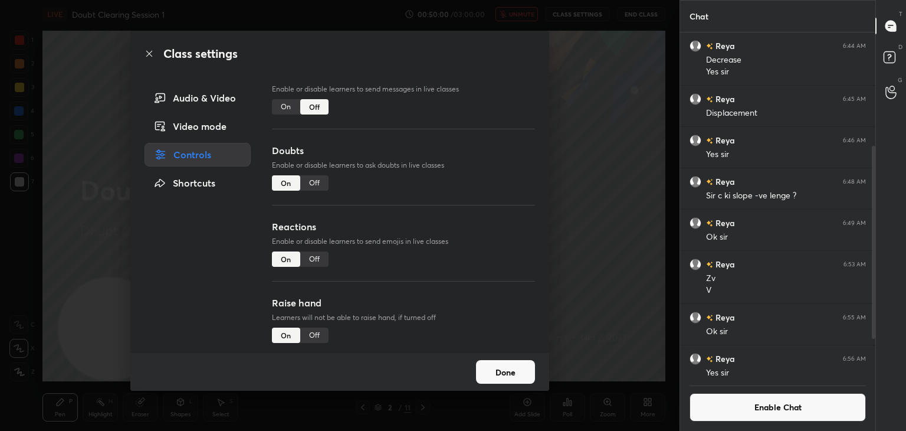
scroll to position [4, 4]
click at [493, 370] on button "Done" at bounding box center [505, 372] width 59 height 24
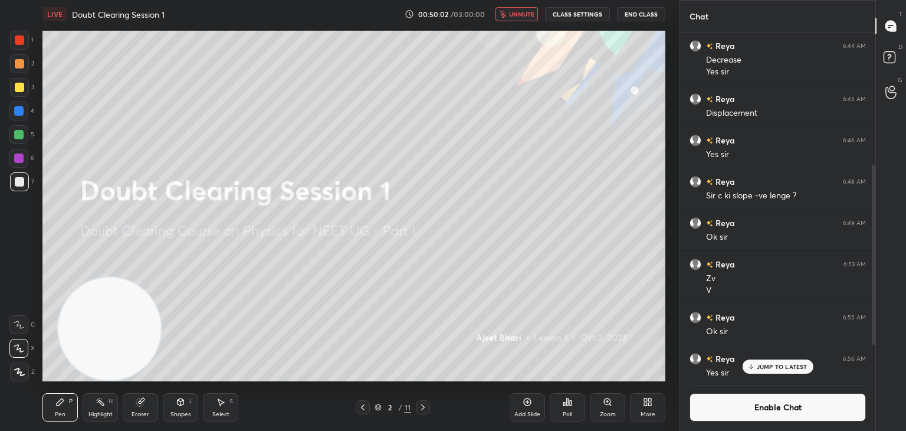
scroll to position [319, 0]
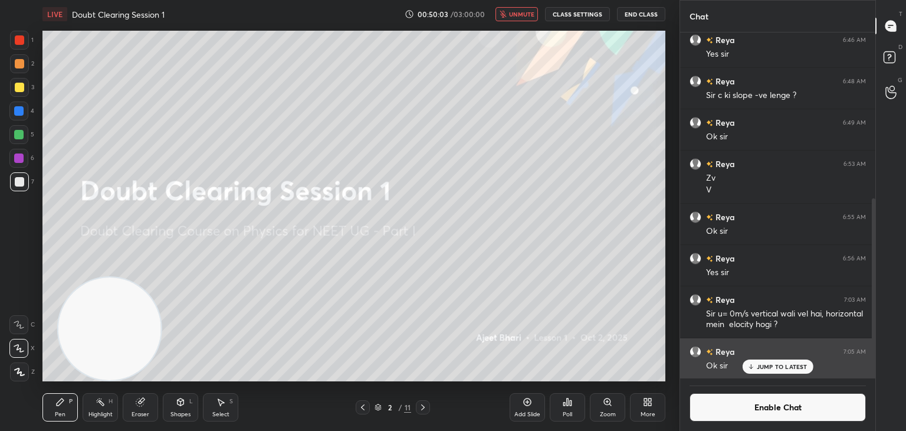
click at [769, 365] on p "JUMP TO LATEST" at bounding box center [782, 366] width 51 height 7
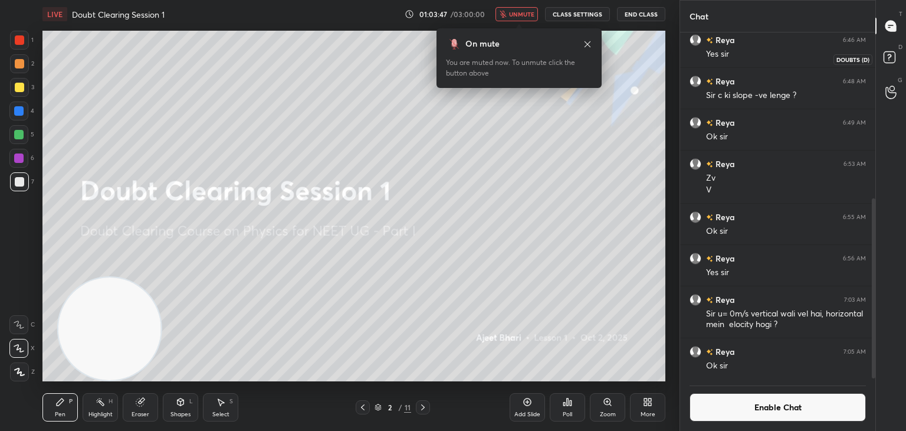
click at [889, 66] on icon at bounding box center [891, 58] width 21 height 21
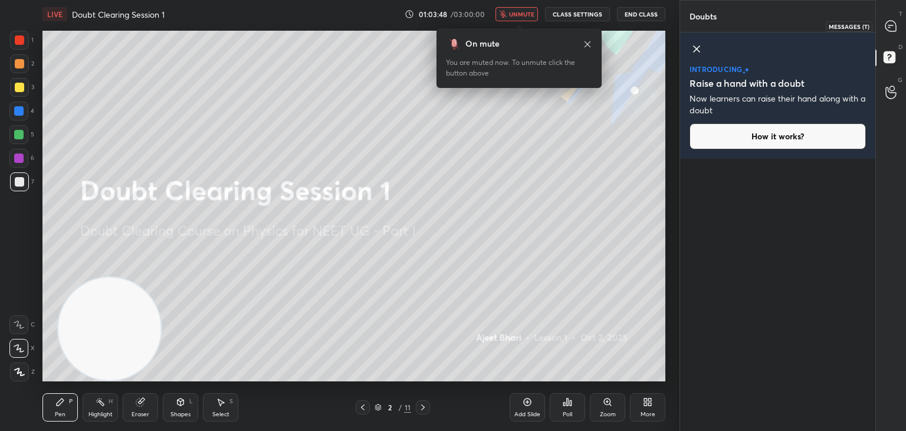
click at [895, 34] on div at bounding box center [892, 25] width 24 height 21
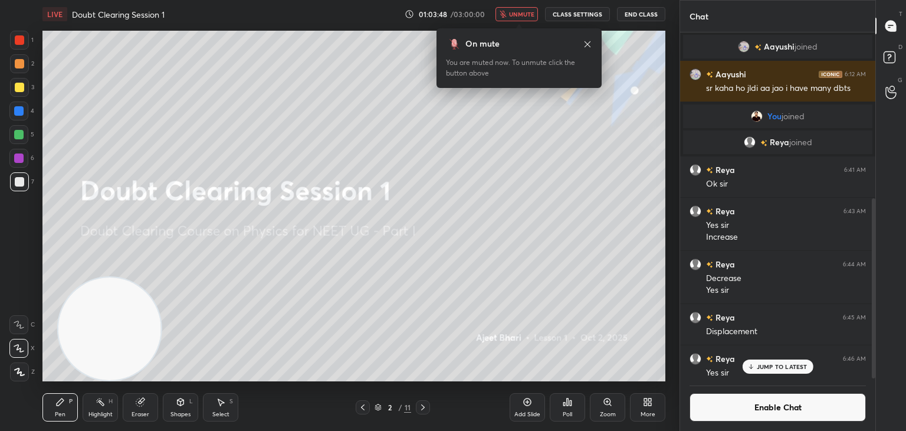
scroll to position [343, 192]
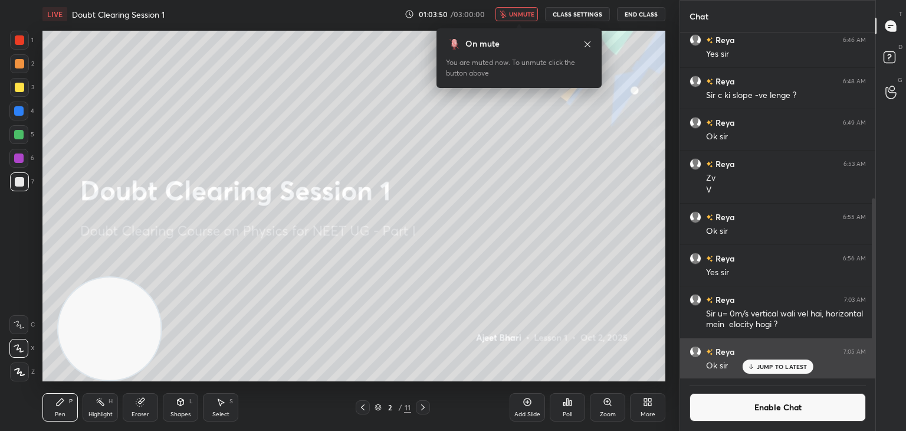
click at [784, 363] on p "JUMP TO LATEST" at bounding box center [782, 366] width 51 height 7
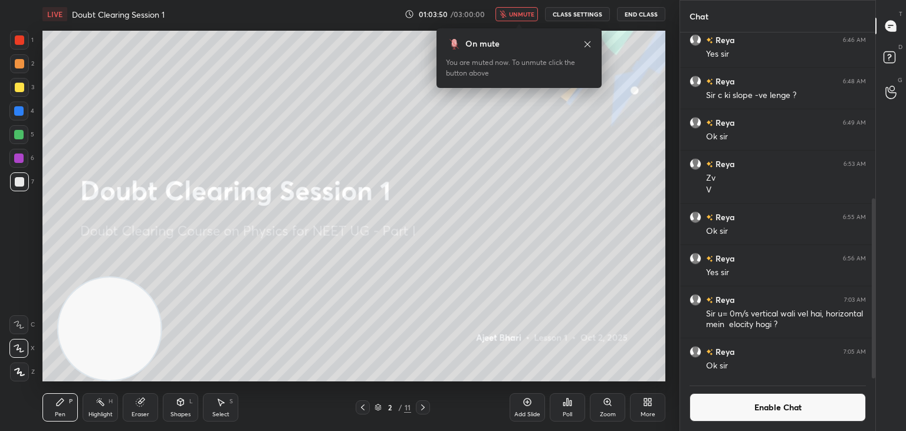
click at [777, 410] on button "Enable Chat" at bounding box center [778, 407] width 176 height 28
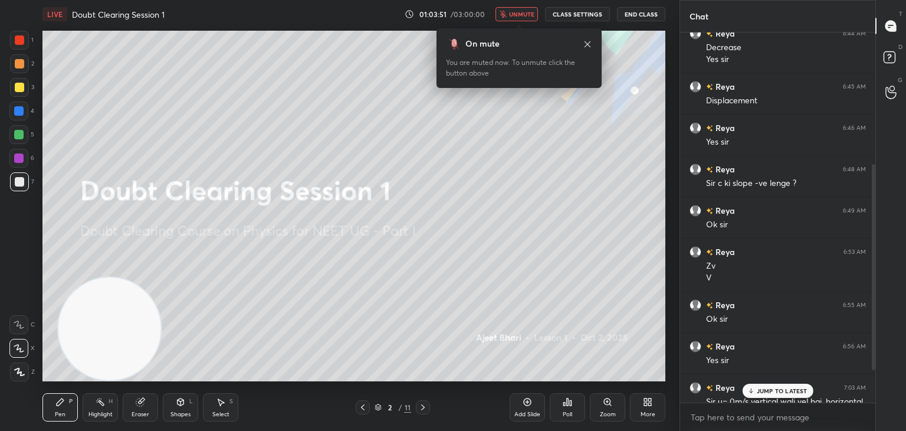
scroll to position [295, 0]
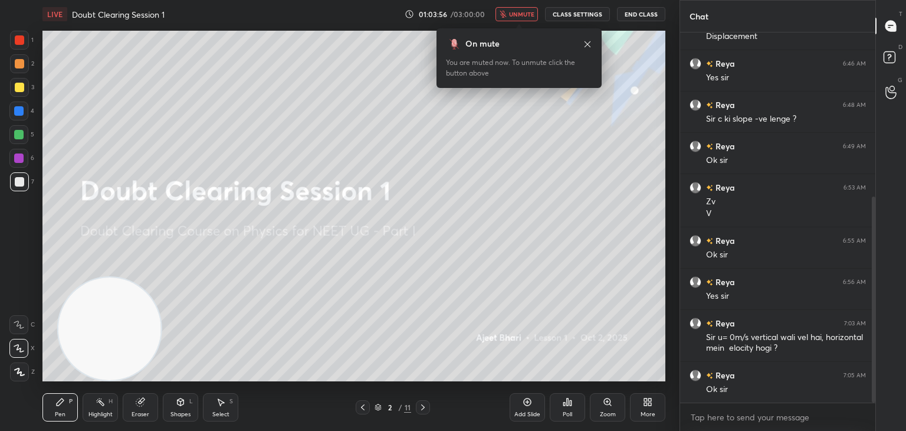
click at [144, 412] on div "Eraser" at bounding box center [141, 414] width 18 height 6
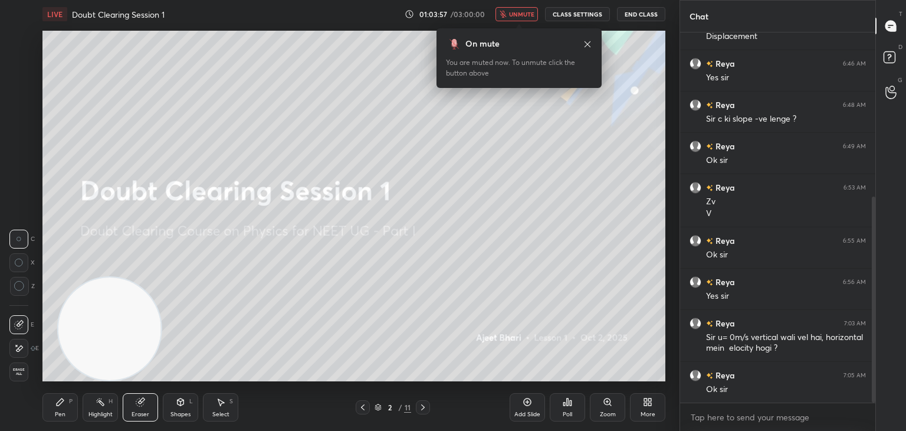
click at [12, 374] on span "Erase all" at bounding box center [19, 372] width 18 height 8
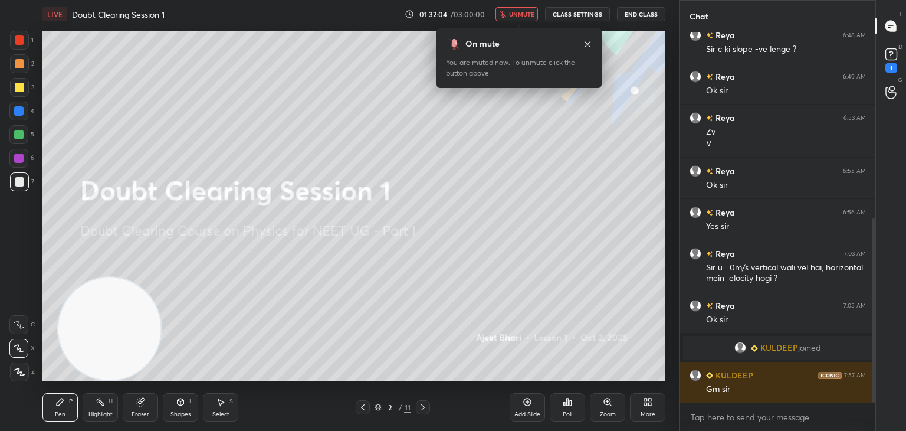
scroll to position [374, 0]
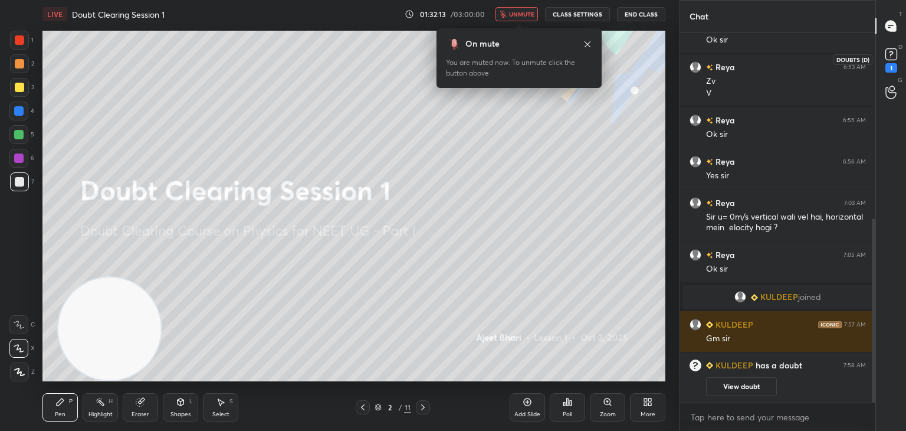
click at [889, 66] on div "1" at bounding box center [892, 67] width 12 height 9
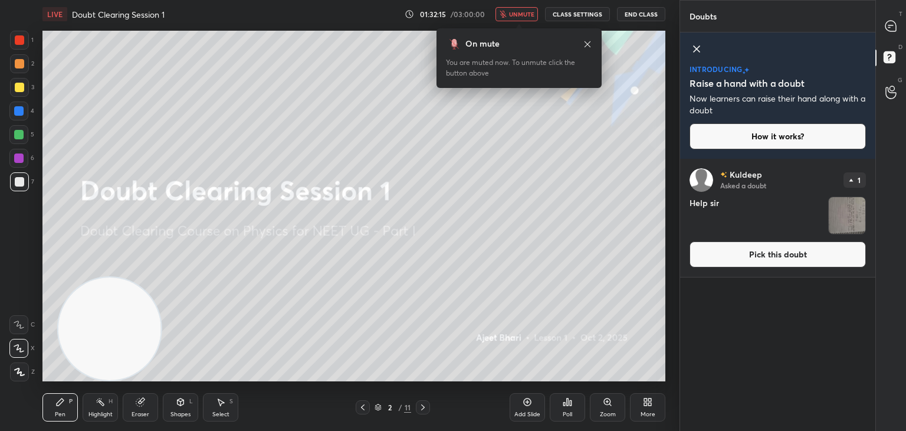
click at [844, 218] on img "grid" at bounding box center [847, 215] width 37 height 37
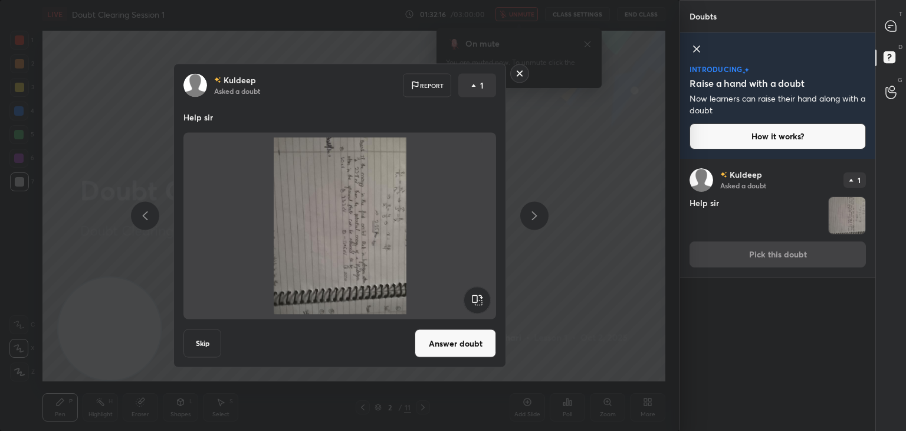
click at [477, 298] on rect at bounding box center [477, 300] width 27 height 27
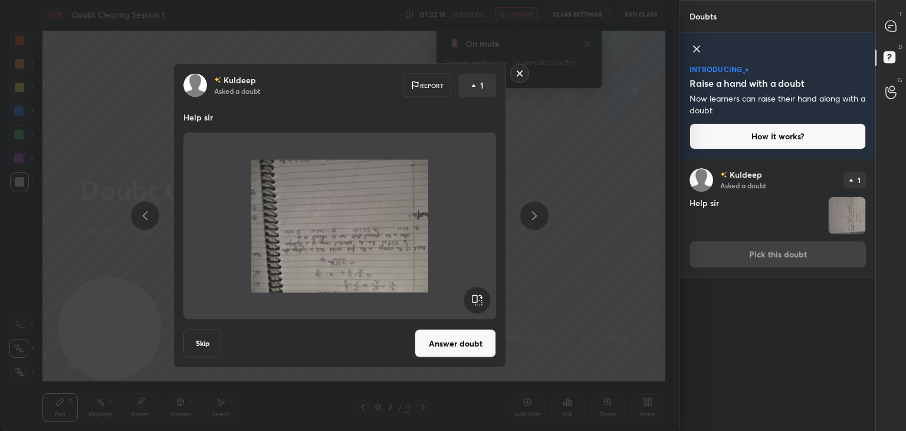
click at [476, 300] on rect at bounding box center [477, 300] width 27 height 27
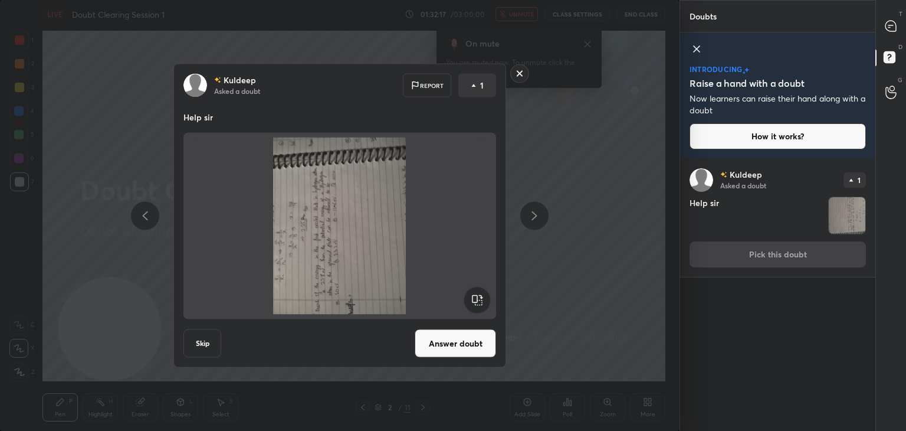
click at [477, 299] on rect at bounding box center [477, 300] width 27 height 27
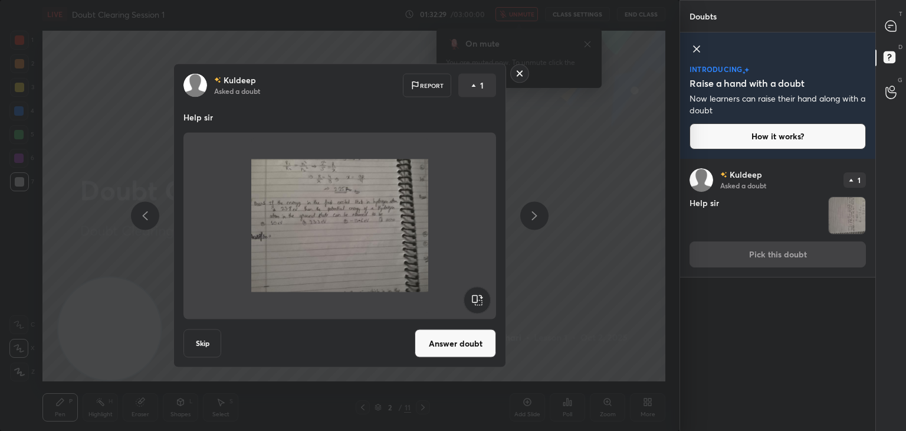
click at [403, 215] on img at bounding box center [339, 225] width 177 height 177
click at [464, 364] on div "[PERSON_NAME] Asked a doubt Report 1 Help sir Skip Answer doubt" at bounding box center [339, 216] width 333 height 304
click at [470, 343] on button "Answer doubt" at bounding box center [455, 343] width 81 height 28
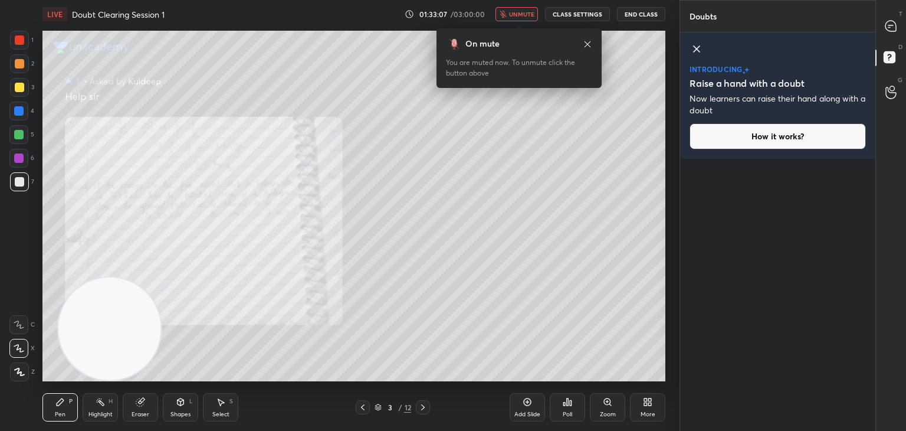
click at [529, 15] on span "unmute" at bounding box center [521, 14] width 25 height 8
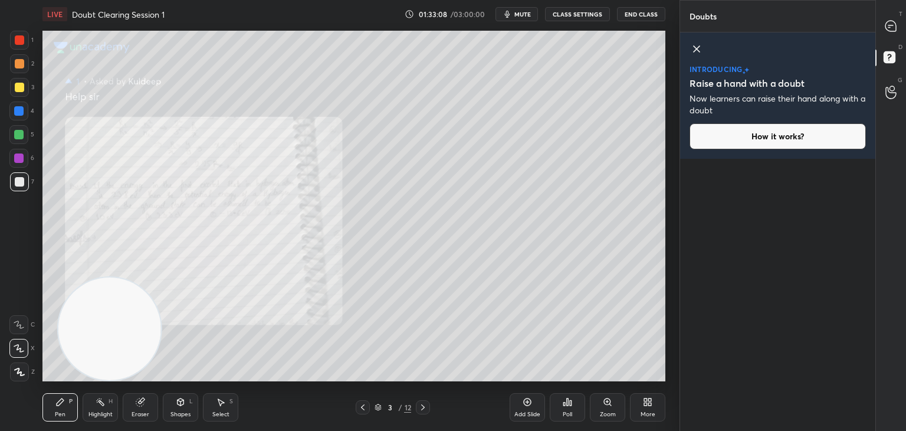
click at [605, 405] on icon at bounding box center [607, 401] width 9 height 9
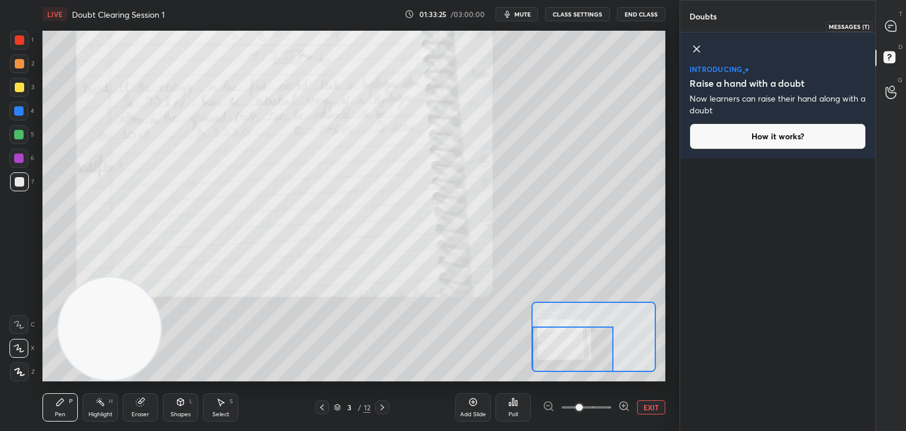
click at [890, 30] on icon at bounding box center [891, 26] width 11 height 11
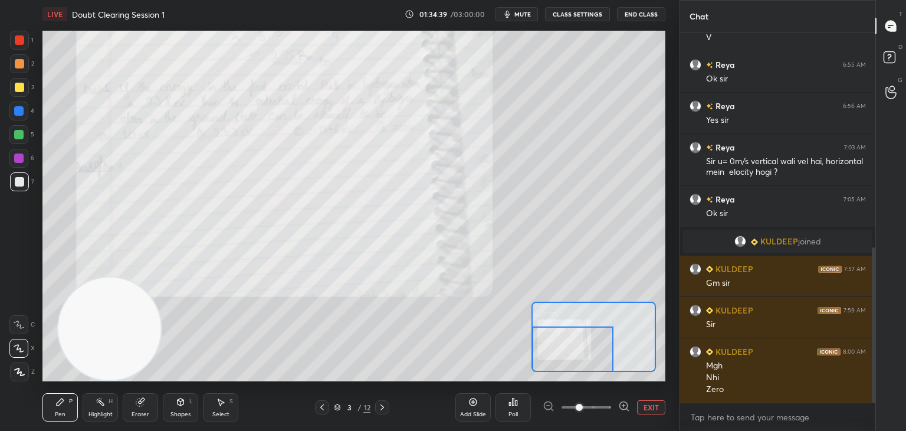
scroll to position [512, 0]
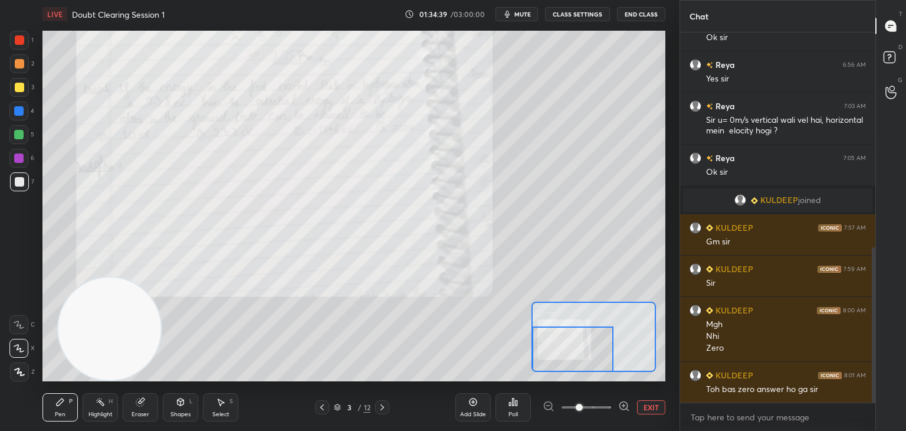
click at [646, 401] on button "EXIT" at bounding box center [651, 407] width 28 height 14
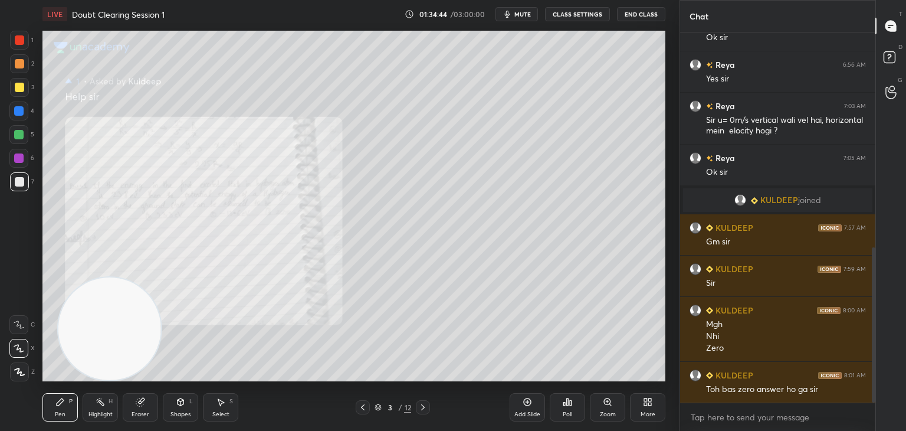
click at [21, 42] on div at bounding box center [19, 39] width 9 height 9
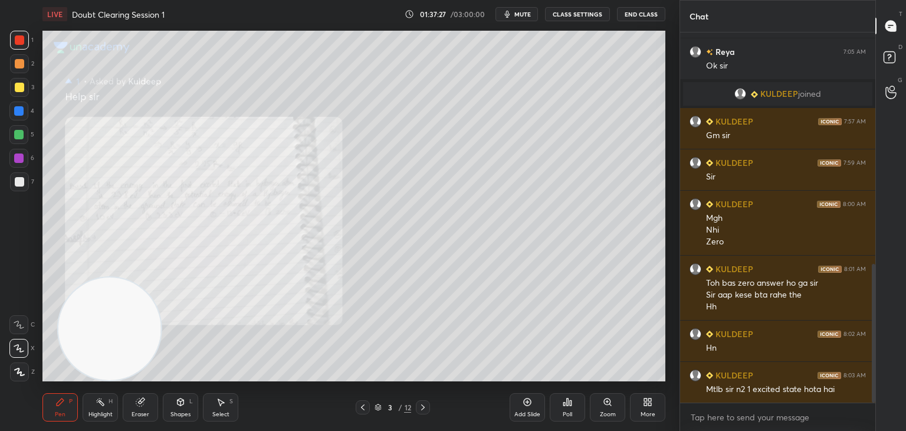
scroll to position [630, 0]
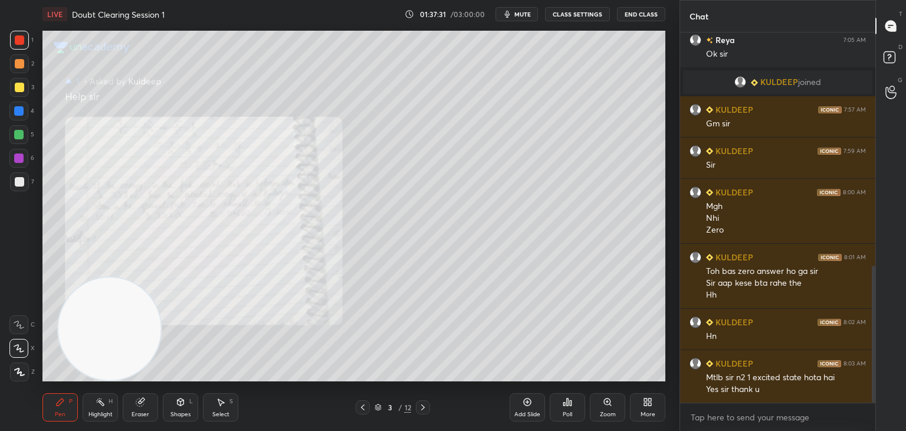
click at [524, 15] on span "mute" at bounding box center [523, 14] width 17 height 8
click at [360, 407] on icon at bounding box center [362, 406] width 9 height 9
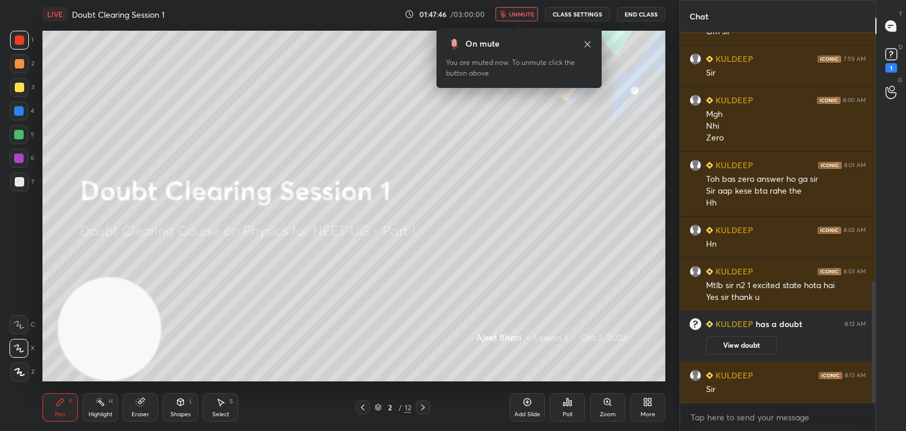
scroll to position [754, 0]
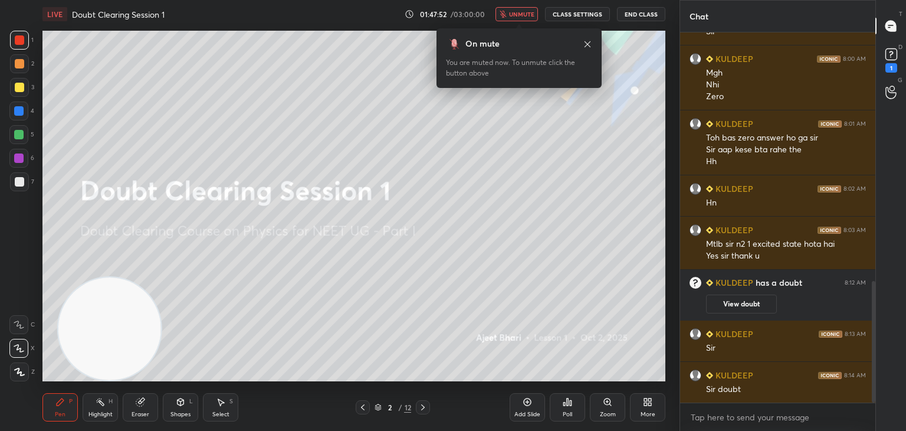
click at [885, 72] on div "1" at bounding box center [892, 58] width 18 height 27
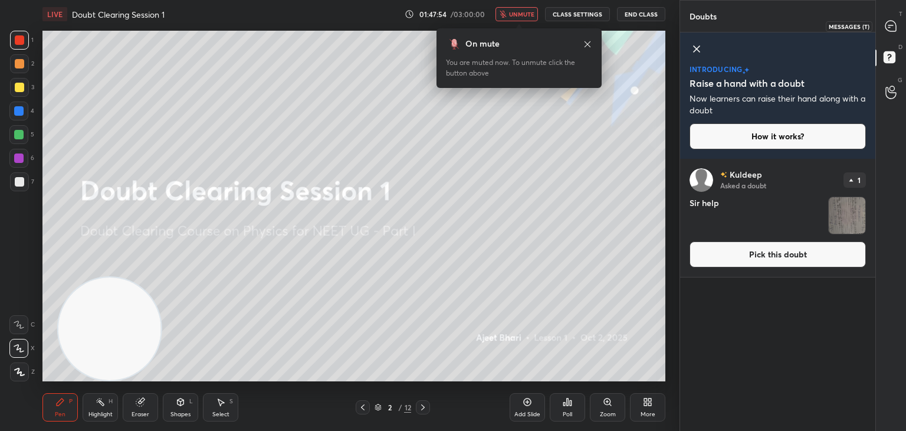
click at [889, 27] on icon at bounding box center [890, 27] width 2 height 0
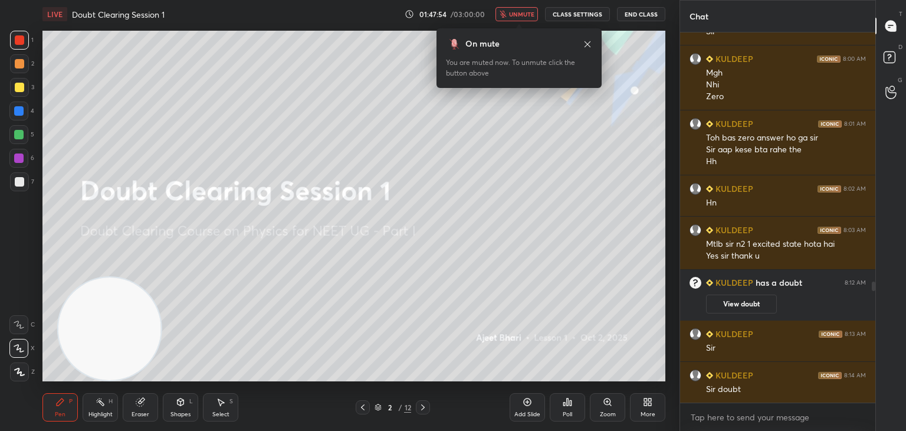
scroll to position [366, 192]
click at [888, 60] on rect at bounding box center [889, 57] width 11 height 11
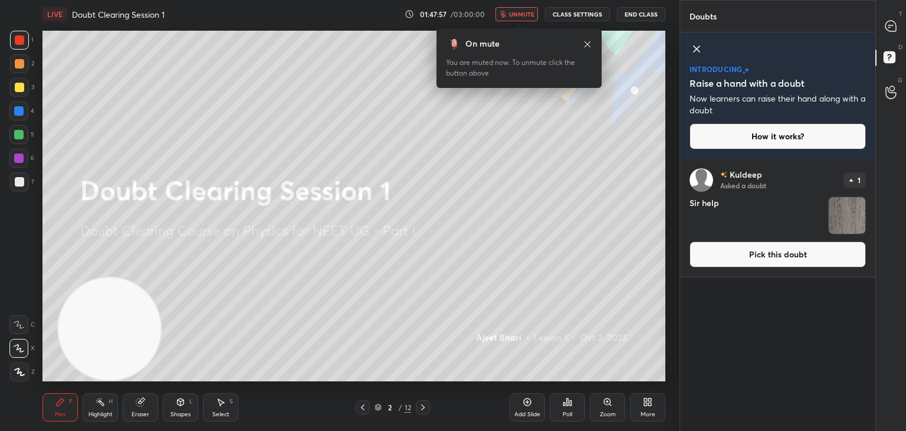
click at [839, 220] on img "grid" at bounding box center [847, 215] width 37 height 37
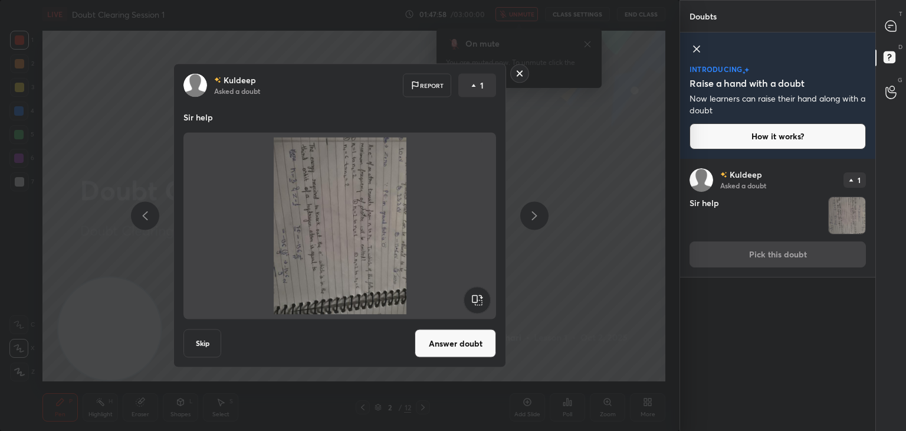
click at [489, 296] on rect at bounding box center [477, 300] width 27 height 27
click at [487, 297] on rect at bounding box center [477, 300] width 27 height 27
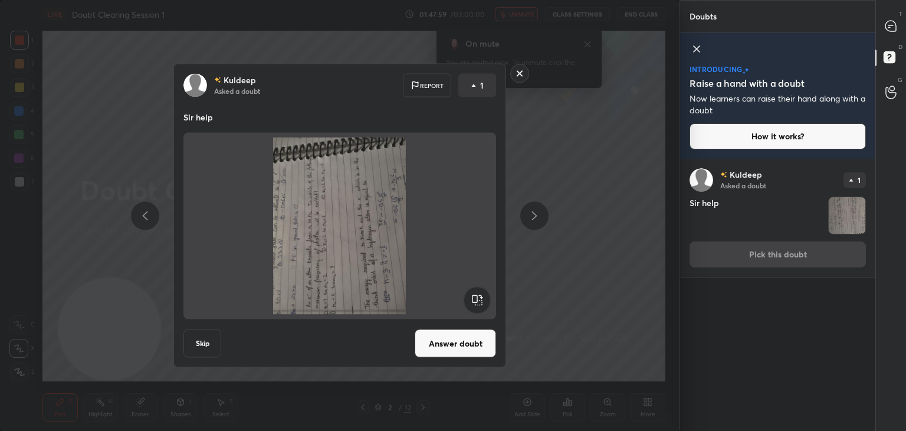
click at [486, 298] on rect at bounding box center [477, 300] width 27 height 27
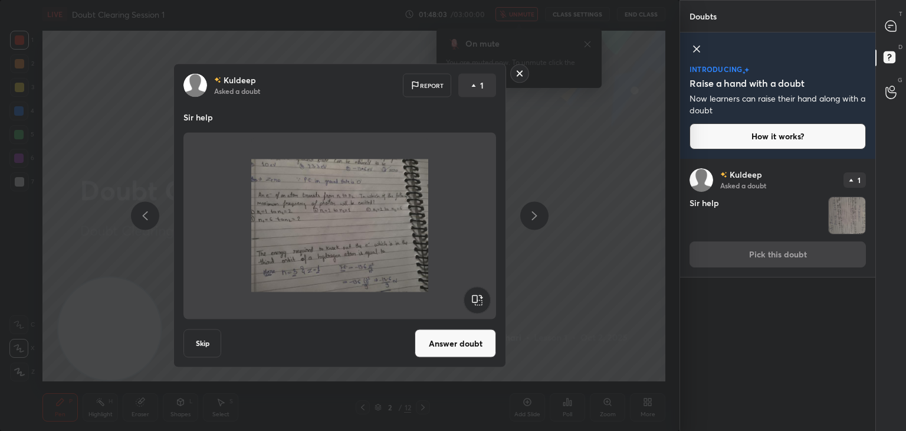
click at [453, 341] on button "Answer doubt" at bounding box center [455, 343] width 81 height 28
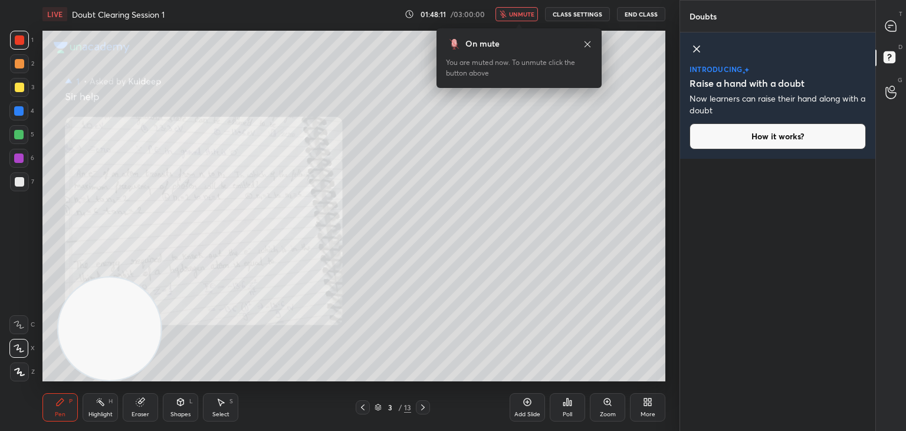
click at [526, 15] on span "unmute" at bounding box center [521, 14] width 25 height 8
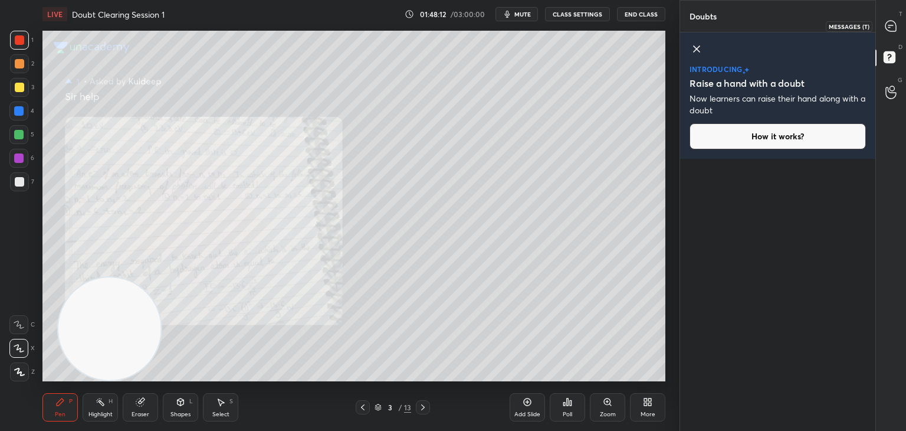
click at [895, 35] on div at bounding box center [892, 25] width 24 height 21
type textarea "x"
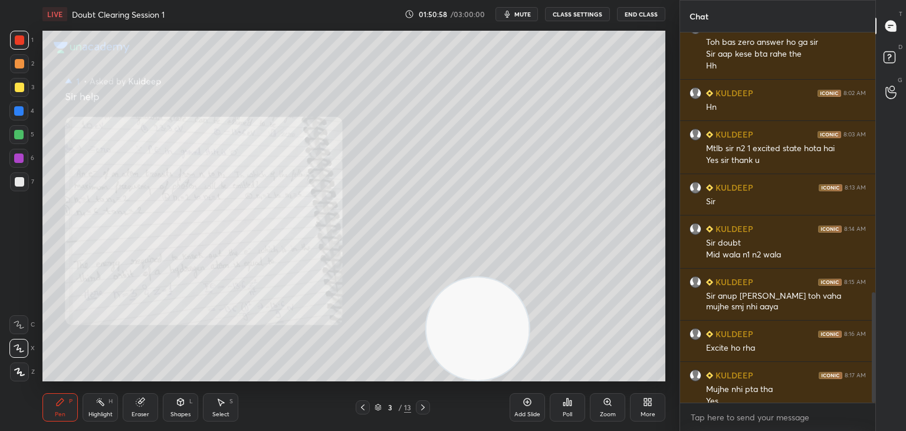
scroll to position [871, 0]
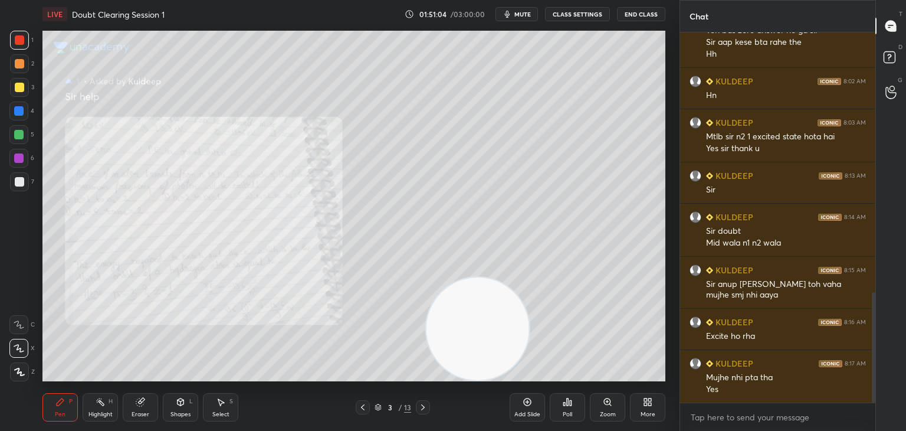
click at [516, 15] on button "mute" at bounding box center [517, 14] width 42 height 14
click at [507, 16] on icon "button" at bounding box center [503, 14] width 7 height 7
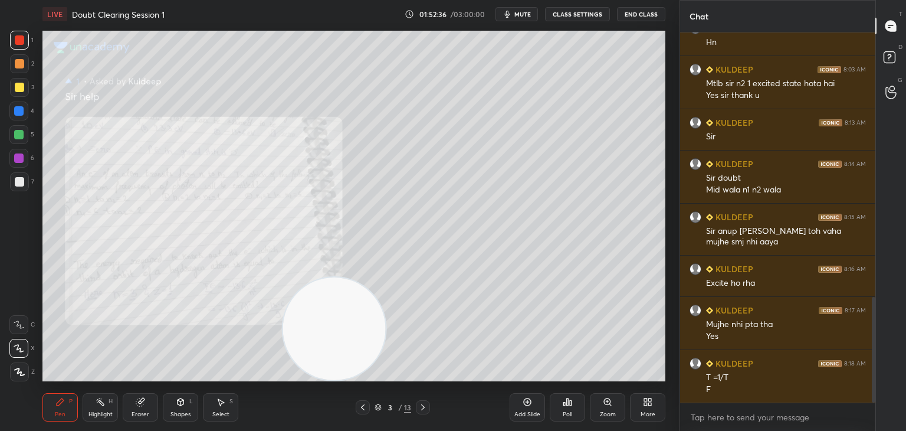
scroll to position [936, 0]
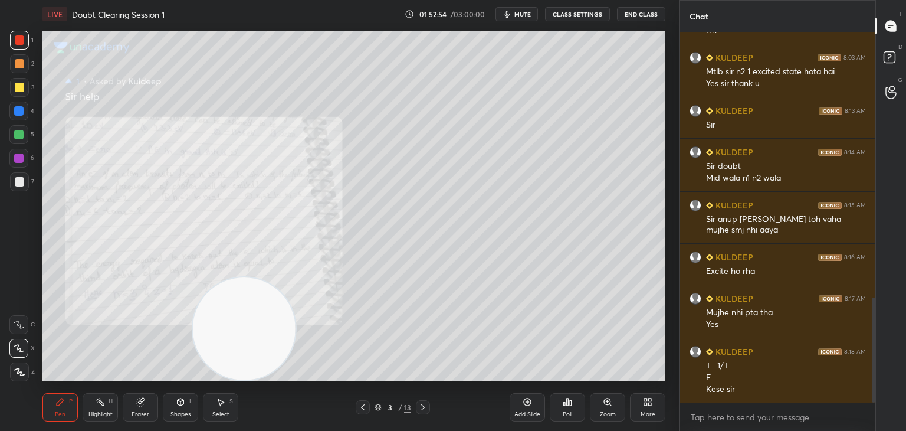
click at [136, 399] on icon at bounding box center [140, 401] width 9 height 9
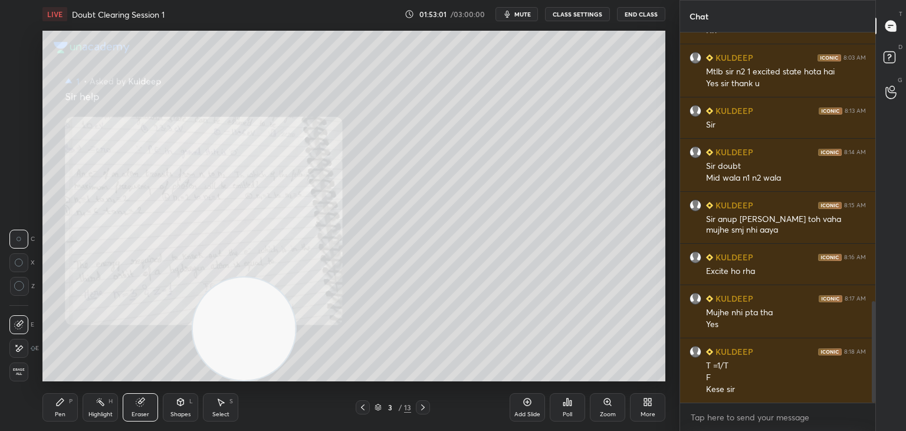
scroll to position [977, 0]
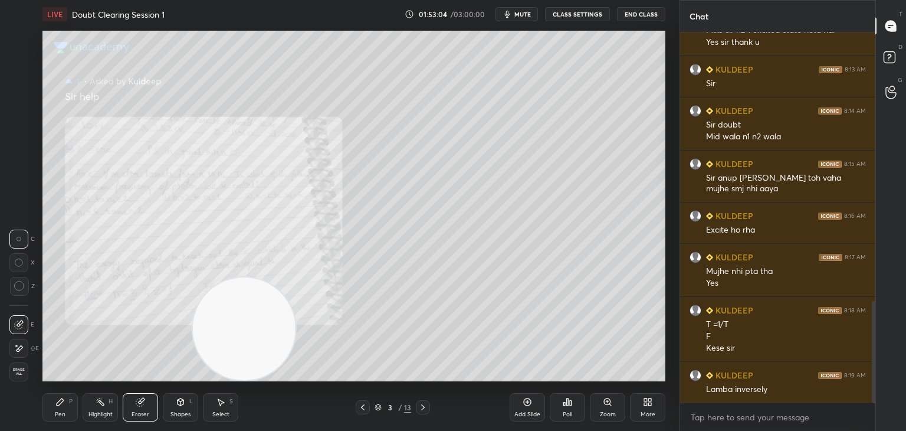
click at [63, 407] on icon at bounding box center [59, 401] width 9 height 9
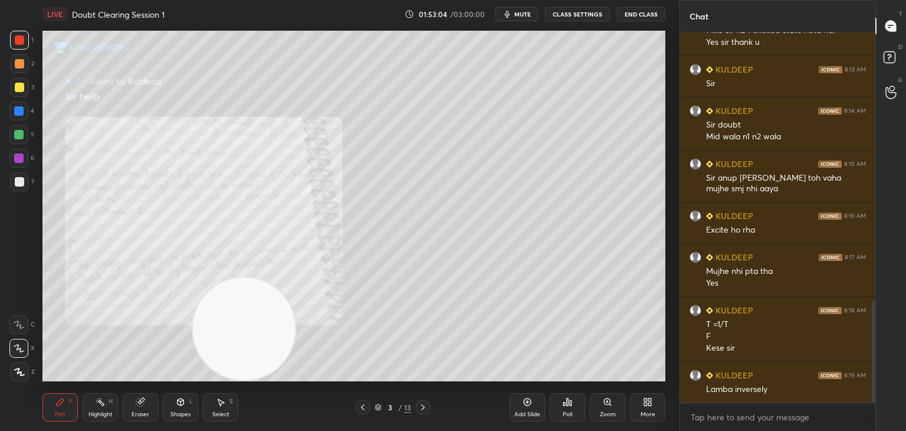
click at [19, 371] on icon at bounding box center [19, 372] width 11 height 8
click at [140, 407] on div "Eraser" at bounding box center [140, 407] width 35 height 28
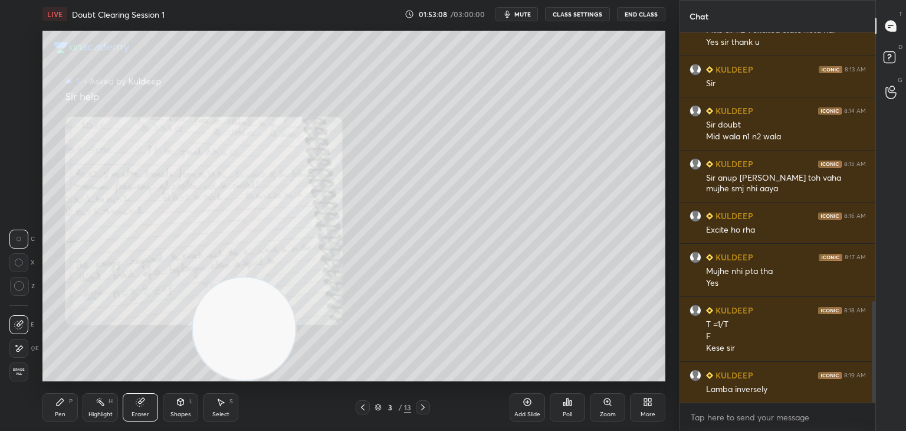
click at [19, 368] on span "Erase all" at bounding box center [19, 372] width 18 height 8
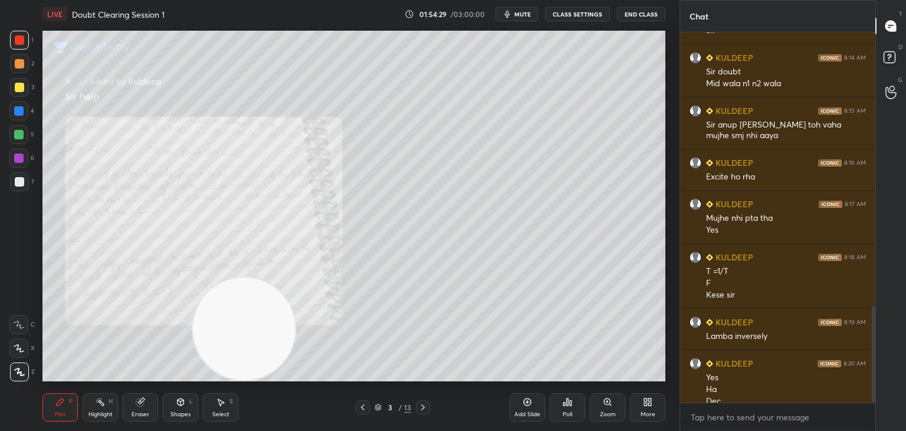
scroll to position [1042, 0]
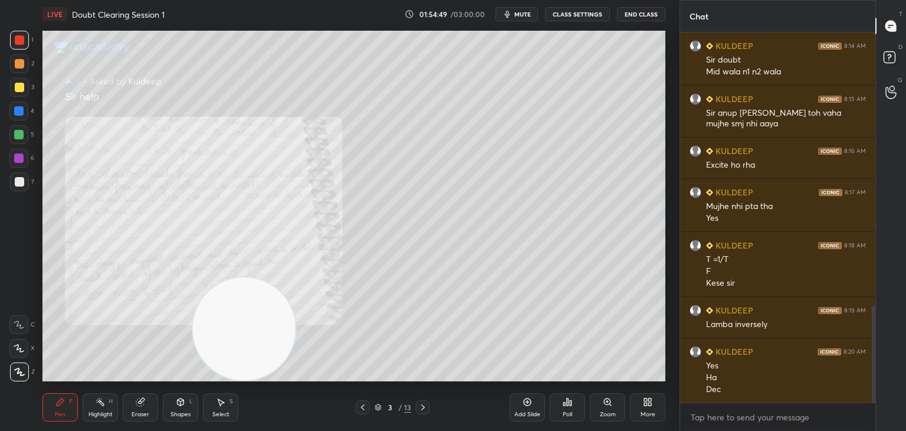
click at [527, 401] on icon at bounding box center [528, 402] width 4 height 4
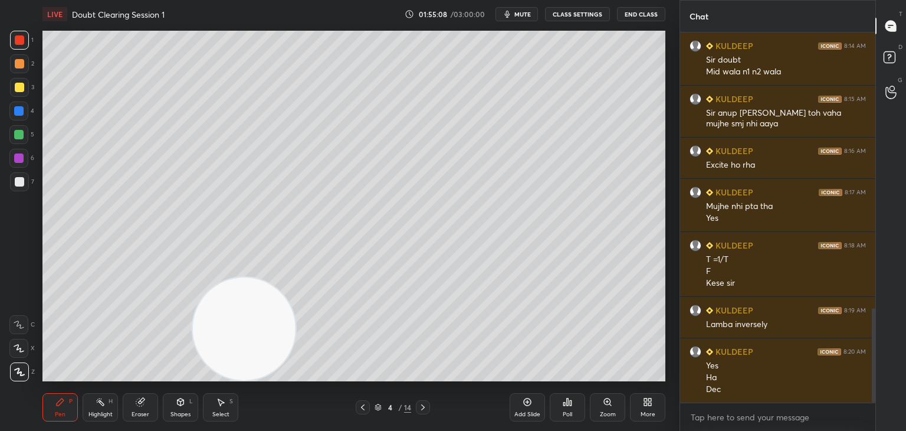
scroll to position [1083, 0]
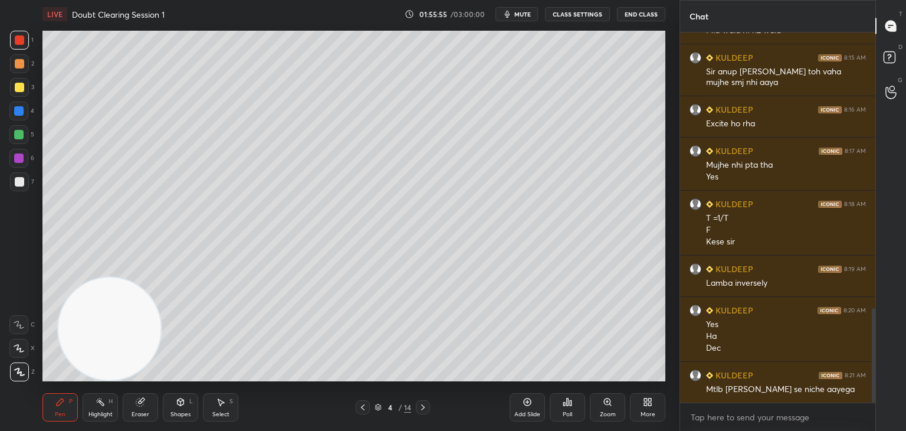
click at [361, 407] on icon at bounding box center [362, 406] width 9 height 9
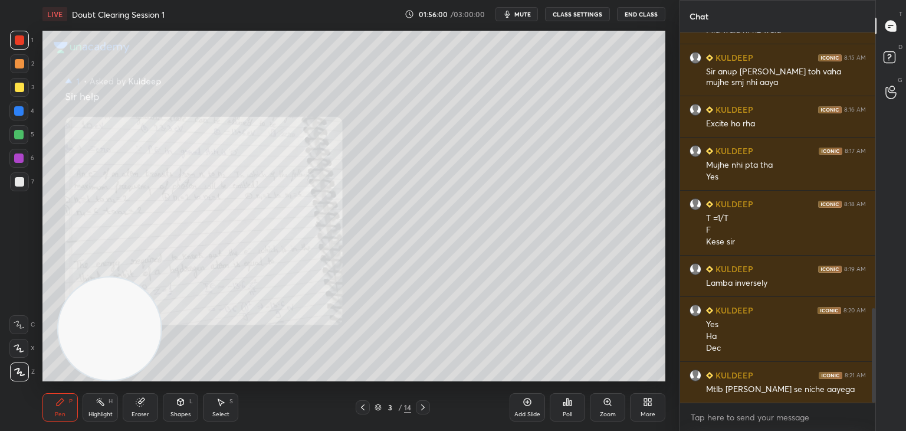
click at [526, 17] on span "mute" at bounding box center [523, 14] width 17 height 8
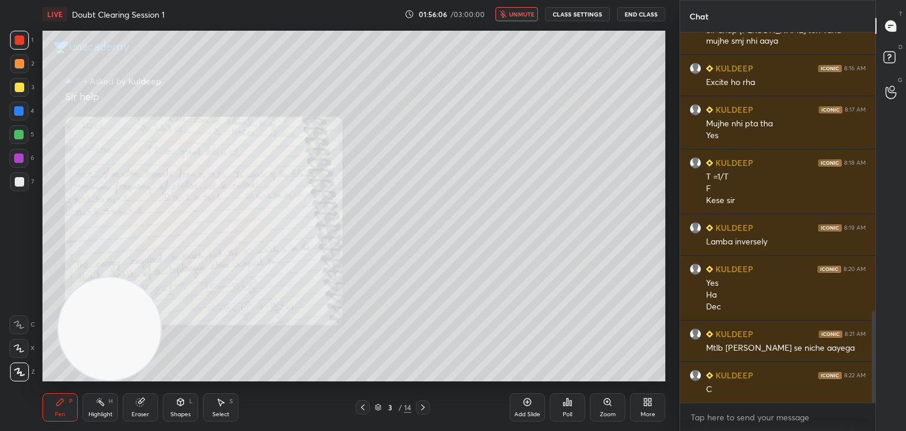
click at [519, 19] on button "unmute" at bounding box center [517, 14] width 42 height 14
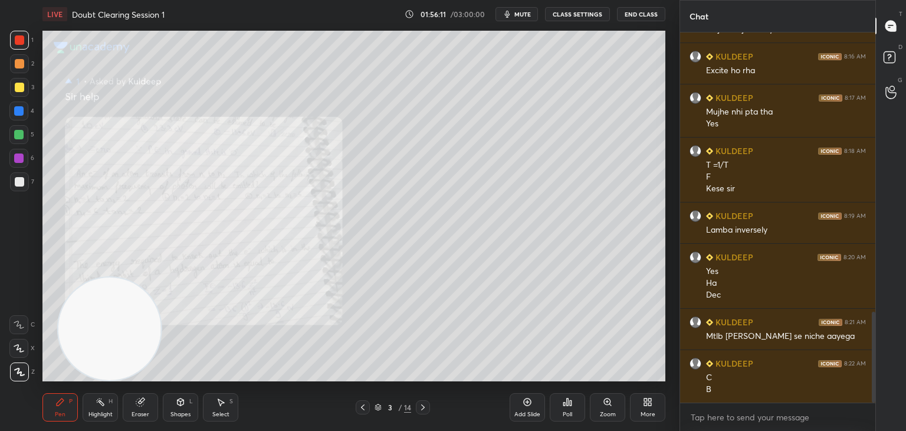
click at [518, 18] on button "mute" at bounding box center [517, 14] width 42 height 14
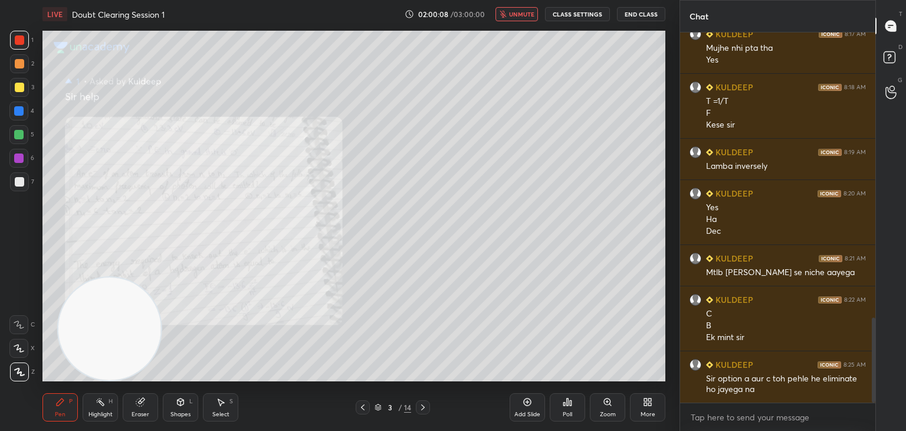
scroll to position [1242, 0]
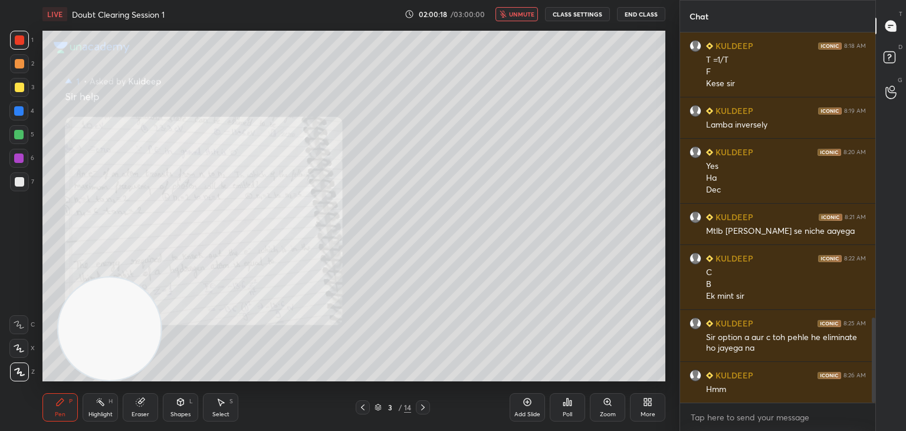
click at [520, 12] on span "unmute" at bounding box center [521, 14] width 25 height 8
click at [514, 20] on button "mute" at bounding box center [517, 14] width 42 height 14
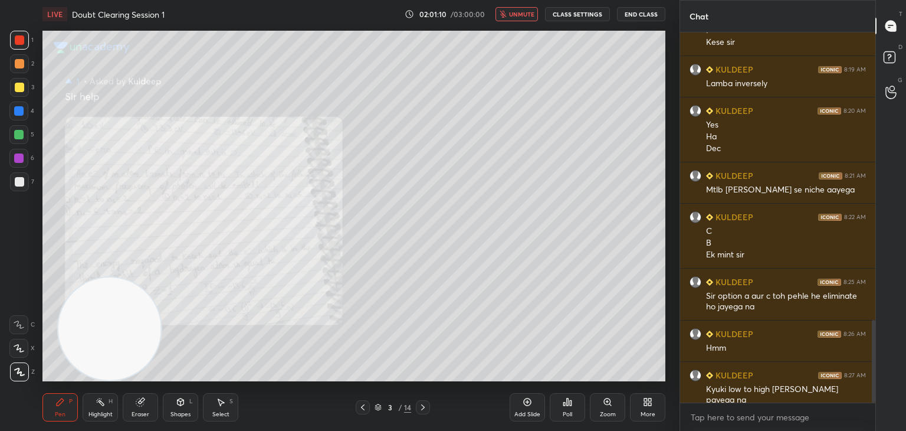
click at [519, 14] on span "unmute" at bounding box center [521, 14] width 25 height 8
click at [526, 16] on span "mute" at bounding box center [523, 14] width 17 height 8
click at [361, 411] on icon at bounding box center [362, 406] width 9 height 9
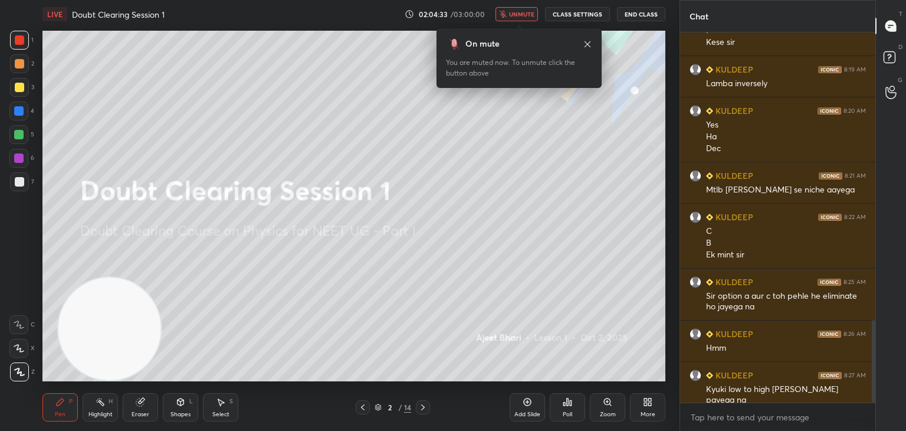
click at [585, 45] on icon at bounding box center [587, 44] width 9 height 9
